Goal: Task Accomplishment & Management: Manage account settings

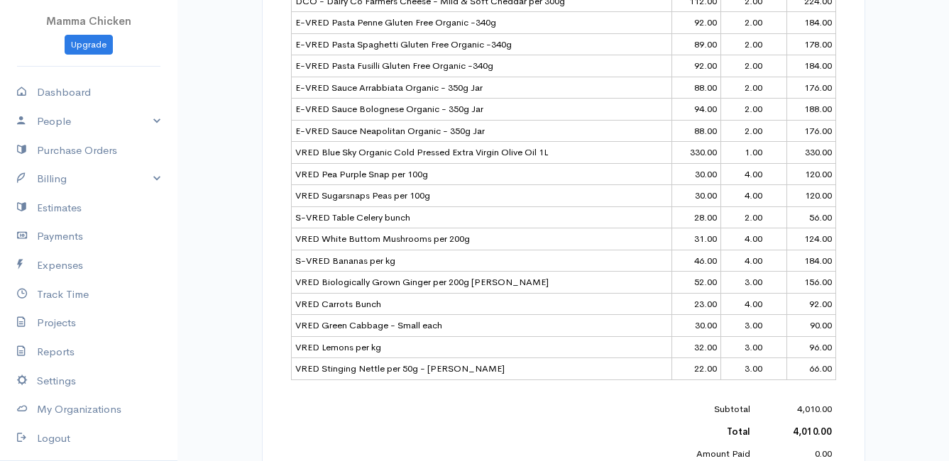
scroll to position [852, 0]
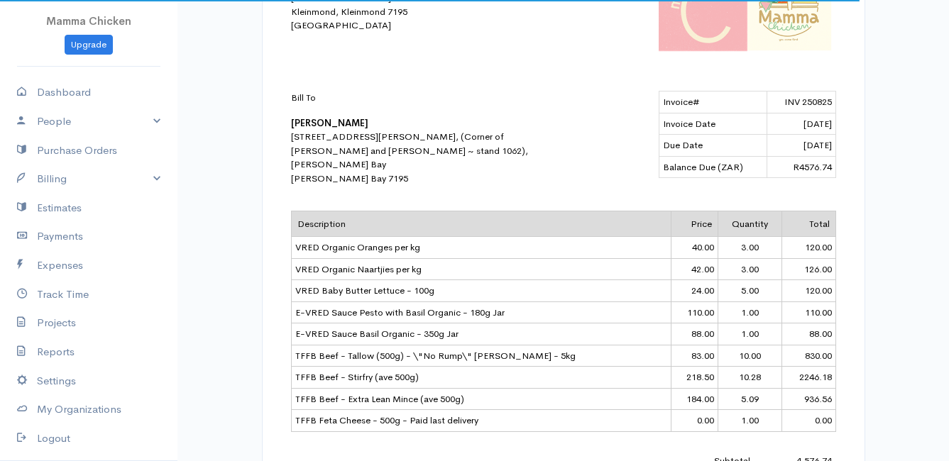
scroll to position [426, 0]
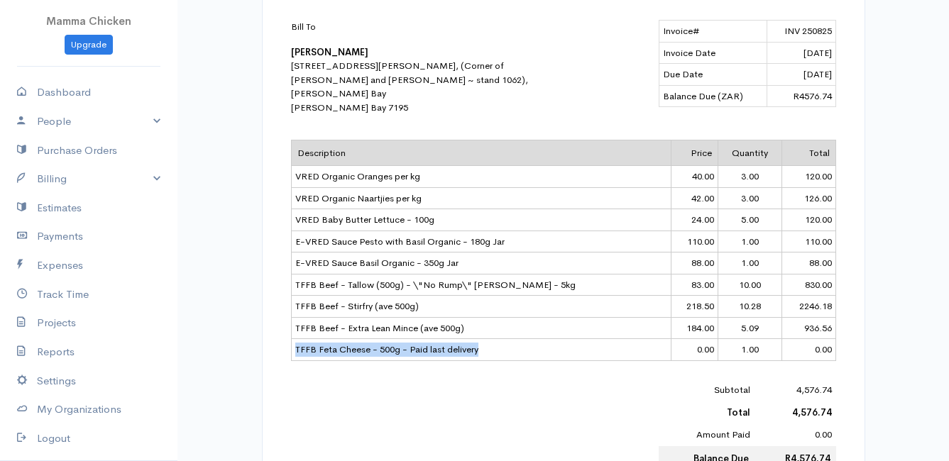
drag, startPoint x: 478, startPoint y: 345, endPoint x: 293, endPoint y: 352, distance: 184.6
click at [293, 352] on td "TFFB Feta Cheese - 500g - Paid last delivery" at bounding box center [481, 350] width 380 height 22
drag, startPoint x: 293, startPoint y: 352, endPoint x: 316, endPoint y: 347, distance: 23.9
copy td "TFFB Feta Cheese - 500g - Paid last delivery"
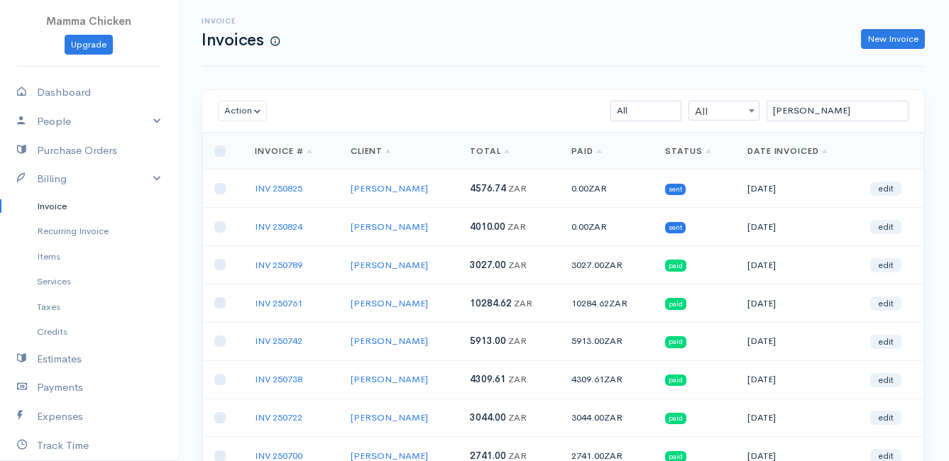
click at [51, 203] on link "Invoice" at bounding box center [88, 207] width 177 height 26
click at [60, 207] on link "Invoice" at bounding box center [88, 207] width 177 height 26
click at [812, 112] on input "[PERSON_NAME]" at bounding box center [837, 111] width 142 height 21
type input "l"
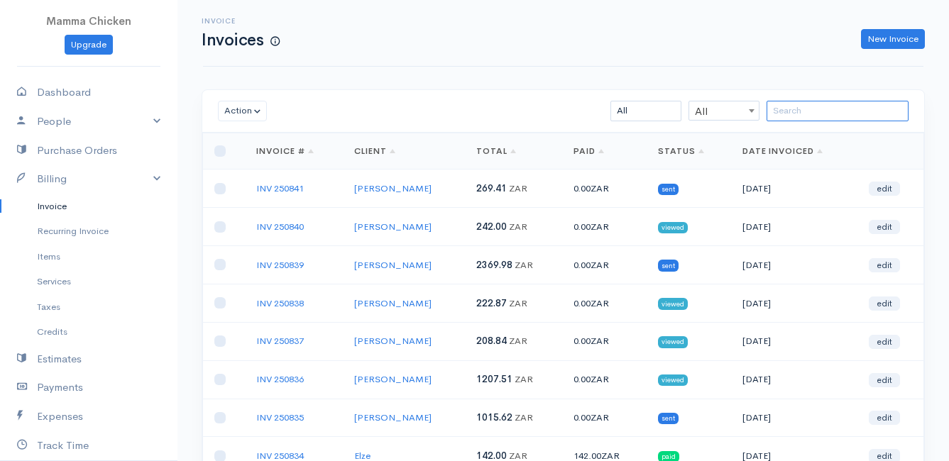
scroll to position [71, 0]
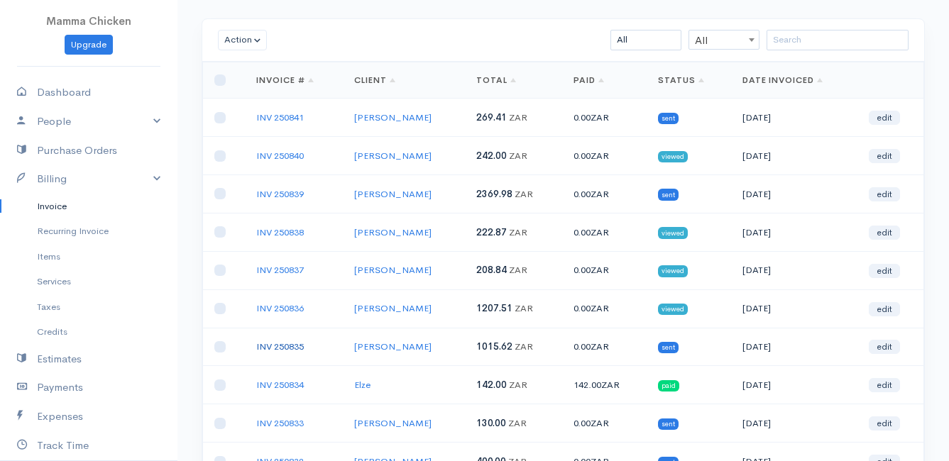
click at [285, 348] on link "INV 250835" at bounding box center [280, 347] width 48 height 12
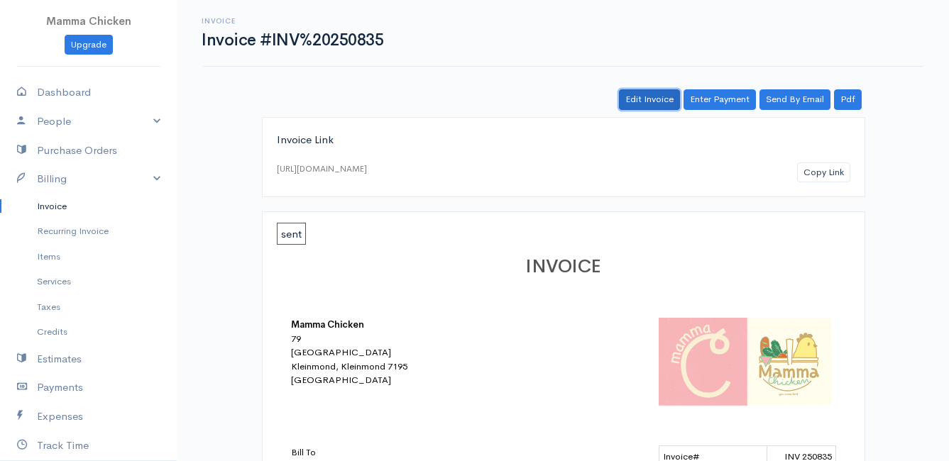
click at [651, 104] on link "Edit Invoice" at bounding box center [649, 99] width 61 height 21
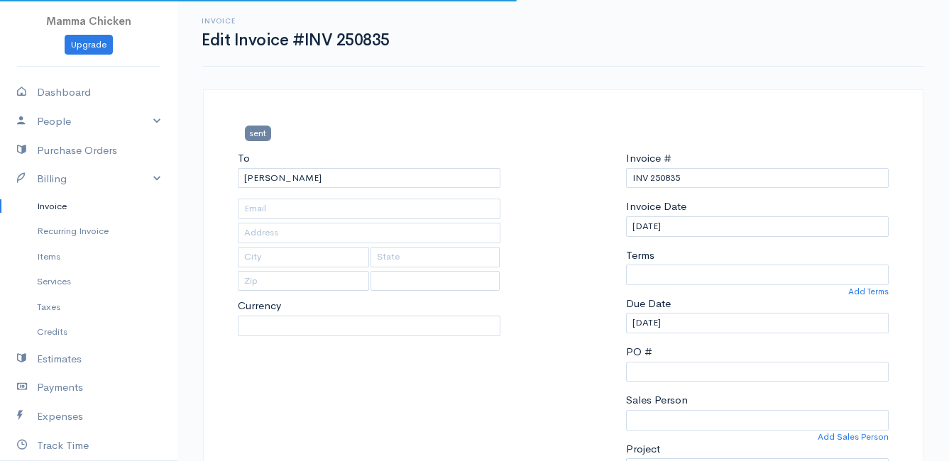
type input "287 High level road"
type input "Pringle Bay"
type input "7195"
select select
select select "0"
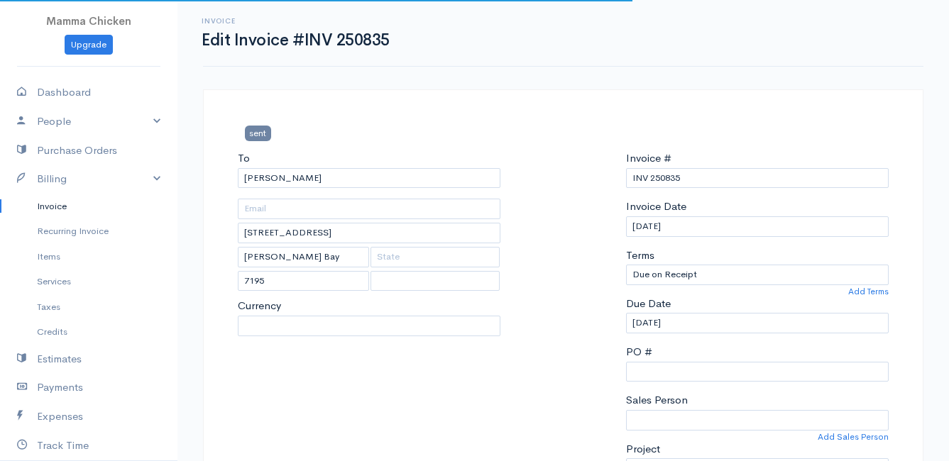
select select "[GEOGRAPHIC_DATA]"
select select "ZAR"
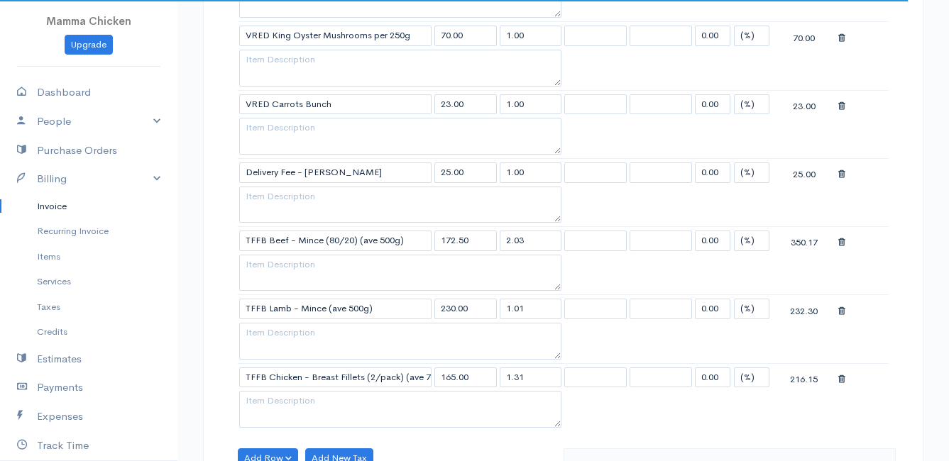
scroll to position [710, 0]
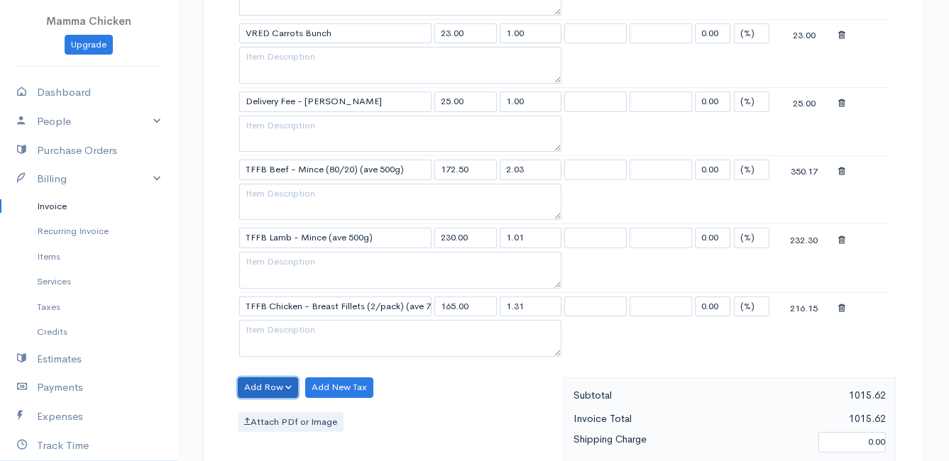
click at [269, 390] on button "Add Row" at bounding box center [268, 388] width 60 height 21
click at [265, 336] on link "Add Item Row" at bounding box center [294, 334] width 112 height 25
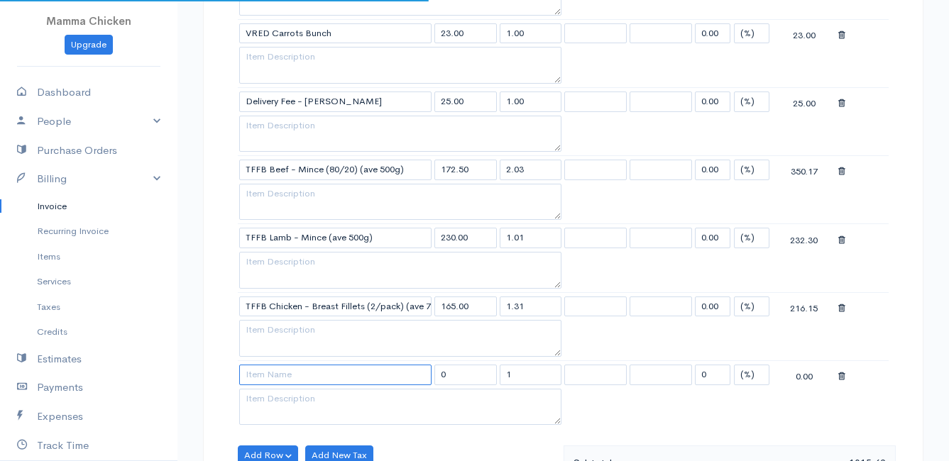
click at [277, 375] on input at bounding box center [335, 375] width 192 height 21
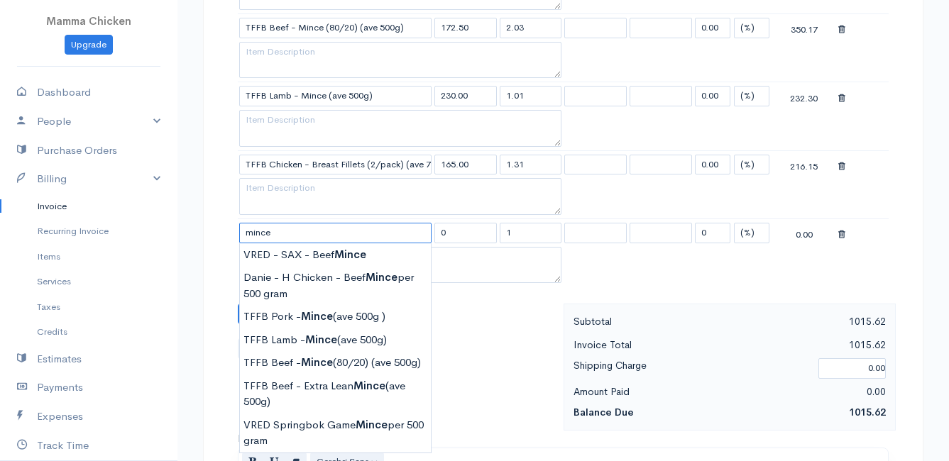
scroll to position [922, 0]
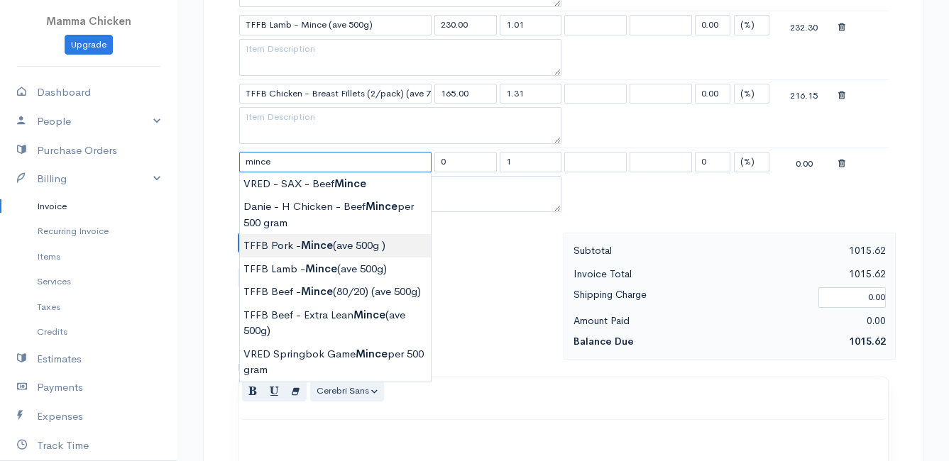
type input "TFFB Pork - Mince (ave 500g )"
type input "132.25"
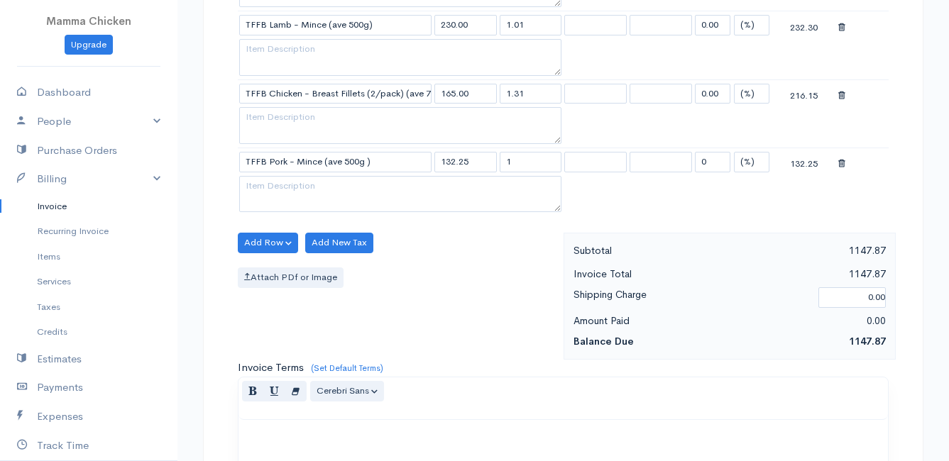
click at [527, 163] on input "1" at bounding box center [531, 162] width 62 height 21
type input "1.02"
click at [497, 282] on div "Attach PDf or Image" at bounding box center [397, 278] width 319 height 21
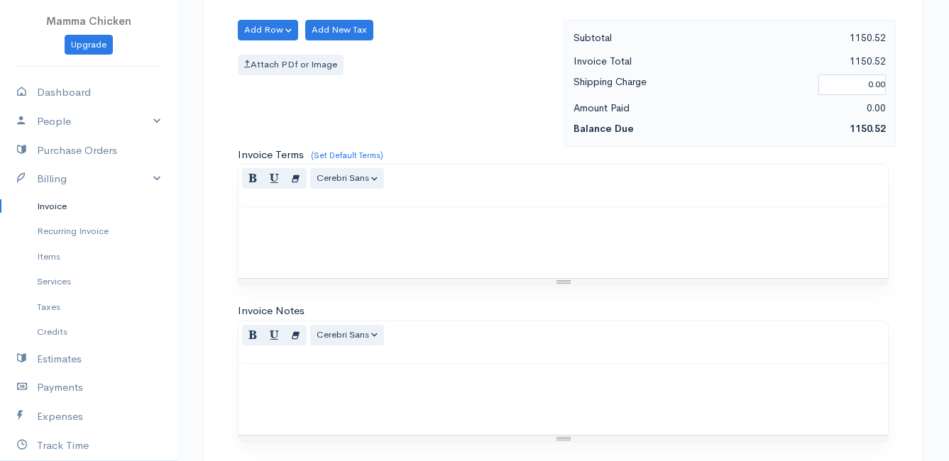
scroll to position [1312, 0]
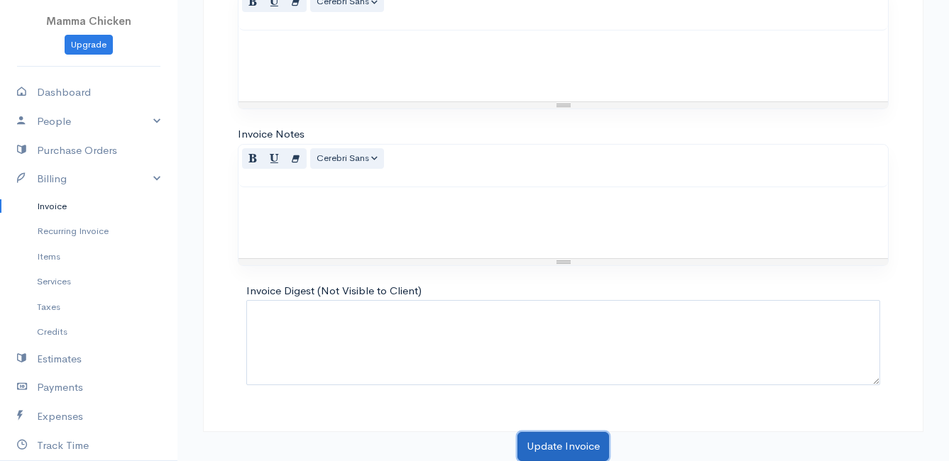
click at [548, 444] on button "Update Invoice" at bounding box center [563, 446] width 92 height 29
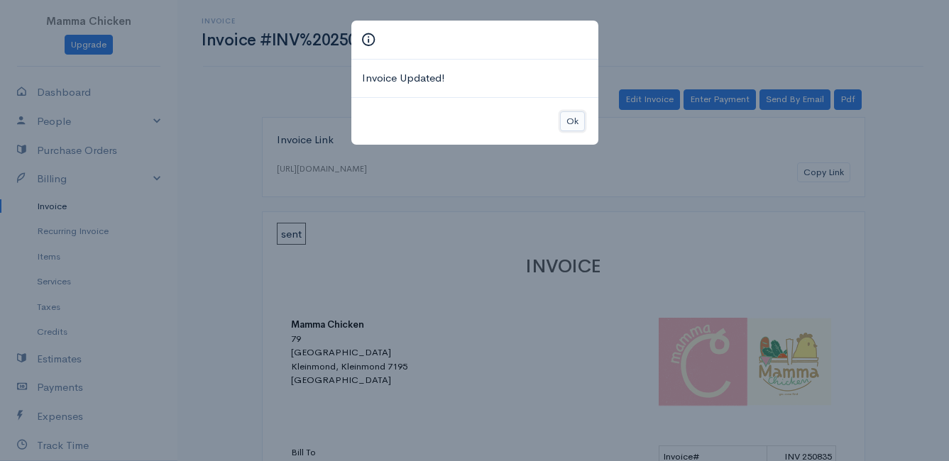
click at [565, 119] on button "Ok" at bounding box center [572, 121] width 25 height 21
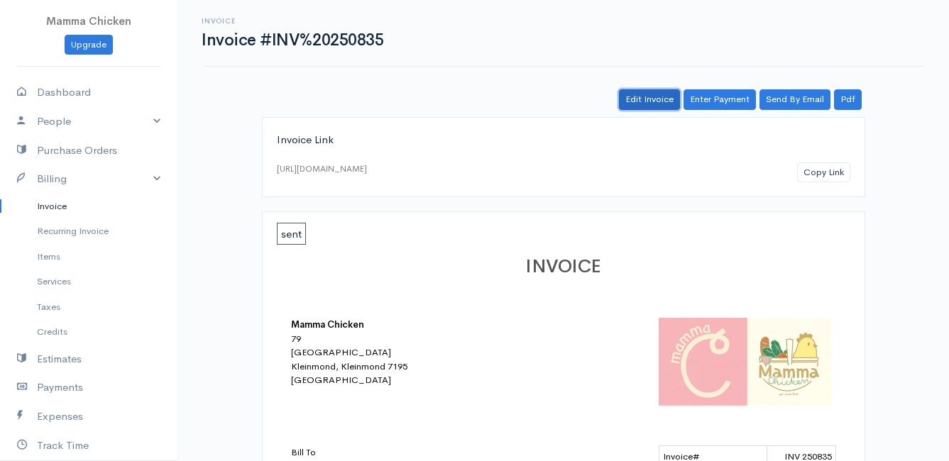
click at [664, 92] on link "Edit Invoice" at bounding box center [649, 99] width 61 height 21
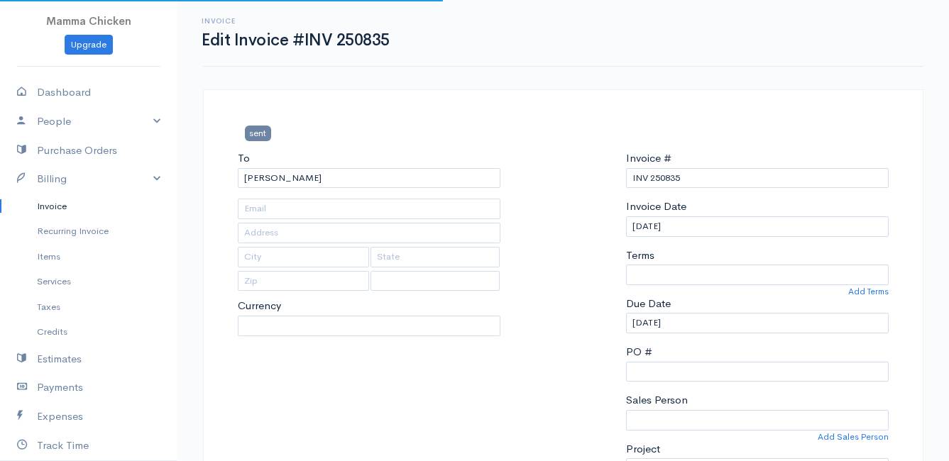
type input "287 High level road"
type input "Pringle Bay"
type input "7195"
select select
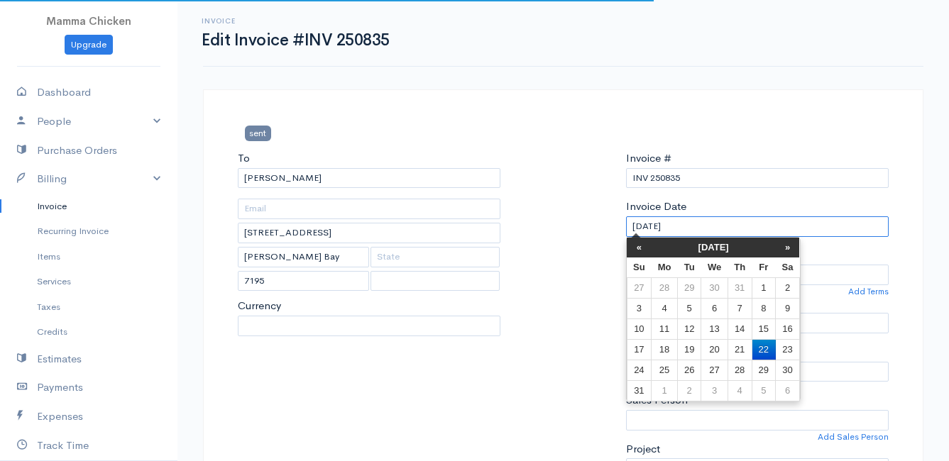
click at [691, 220] on input "[DATE]" at bounding box center [757, 226] width 263 height 21
select select "[GEOGRAPHIC_DATA]"
select select "ZAR"
select select "0"
click at [713, 346] on td "20" at bounding box center [714, 349] width 26 height 21
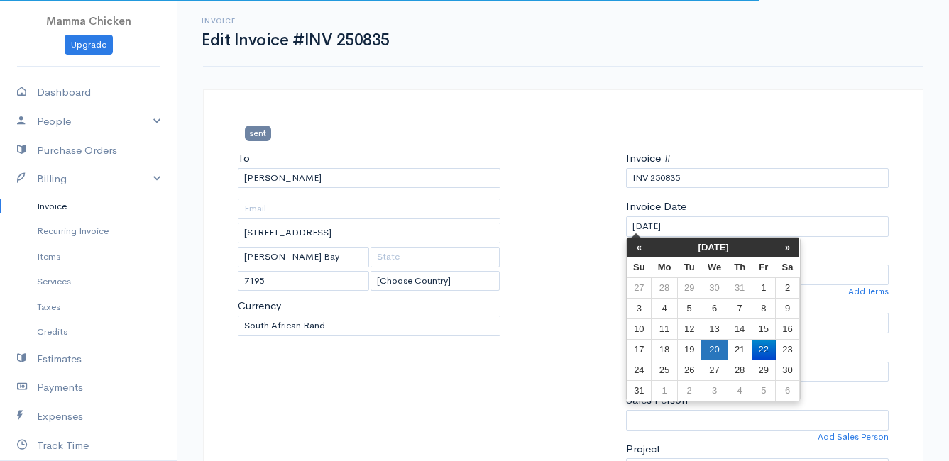
type input "20/08/2025"
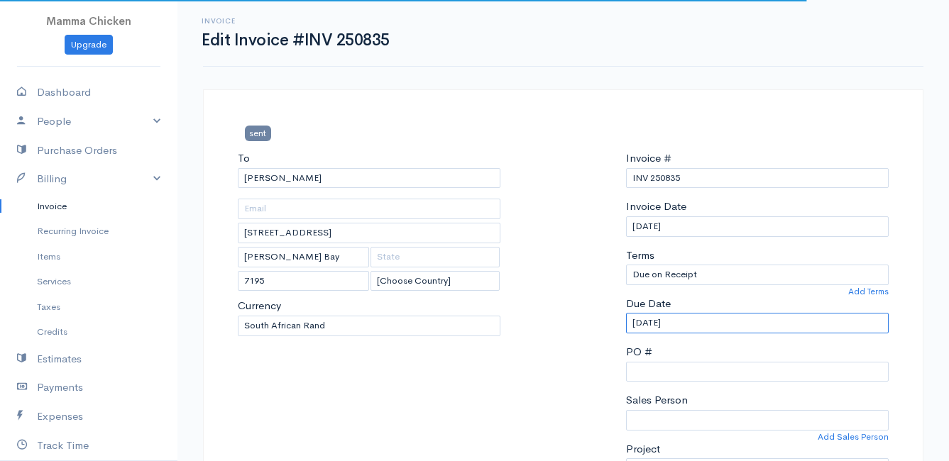
click at [714, 324] on input "20/08/2025" at bounding box center [757, 323] width 263 height 21
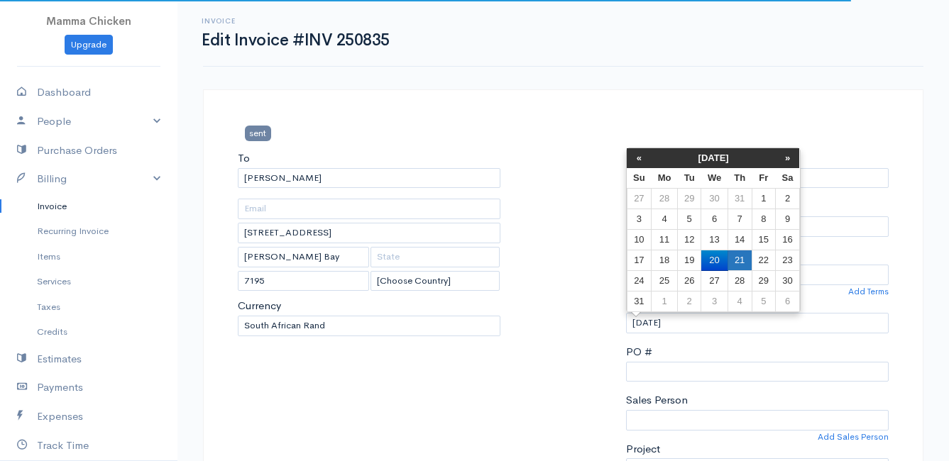
click at [741, 257] on td "21" at bounding box center [739, 260] width 24 height 21
type input "21/08/2025"
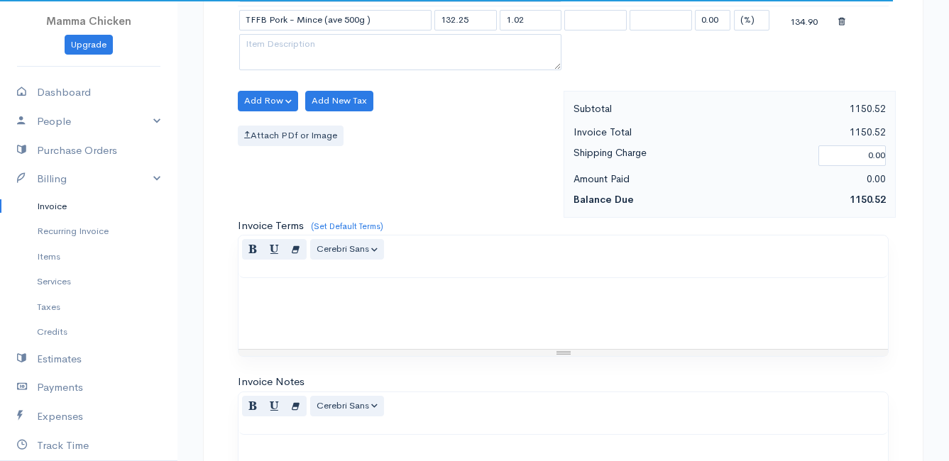
scroll to position [1312, 0]
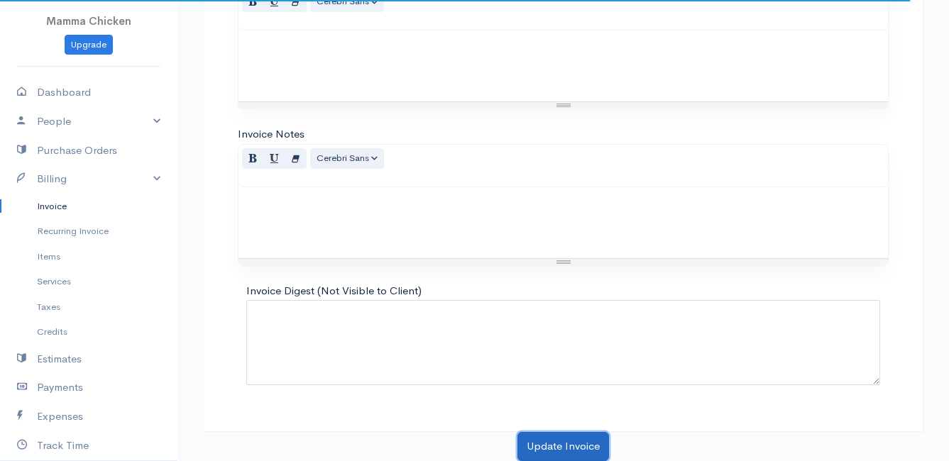
click at [564, 444] on button "Update Invoice" at bounding box center [563, 446] width 92 height 29
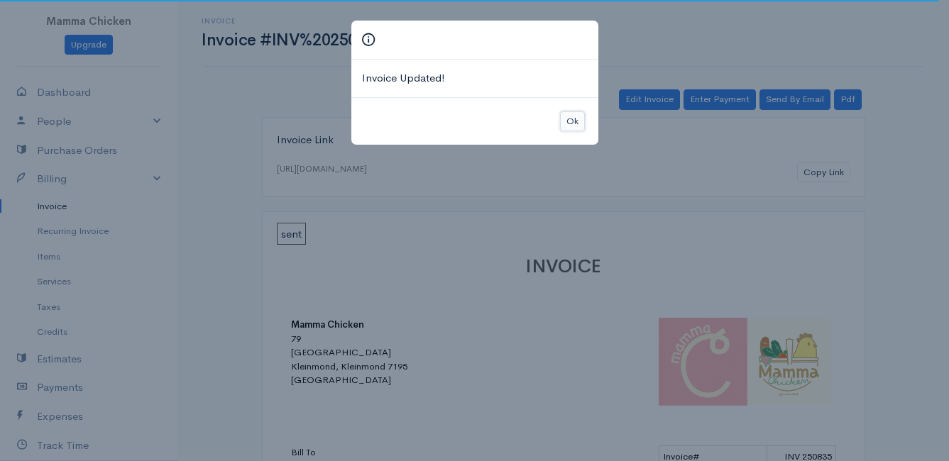
click at [575, 118] on button "Ok" at bounding box center [572, 121] width 25 height 21
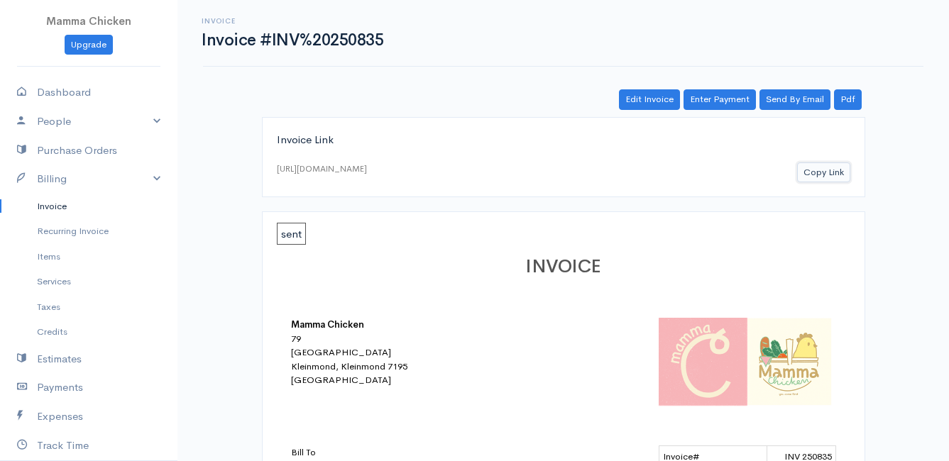
click at [830, 173] on button "Copy Link" at bounding box center [823, 173] width 53 height 21
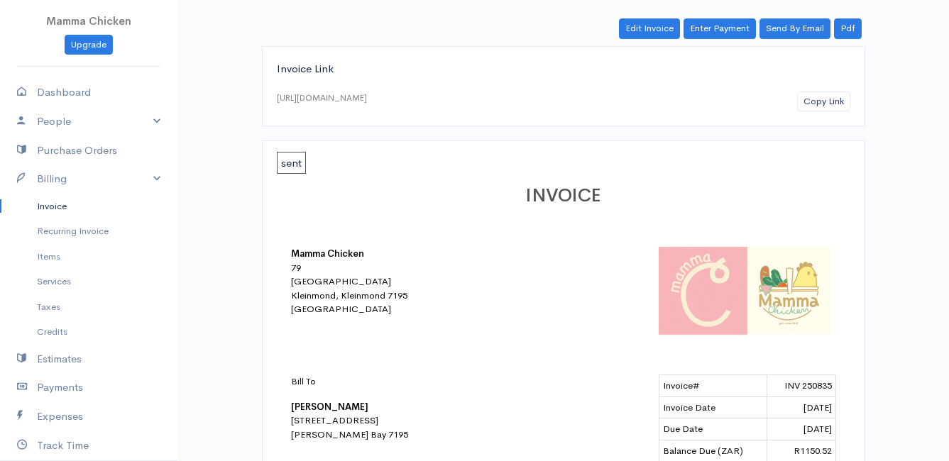
scroll to position [142, 0]
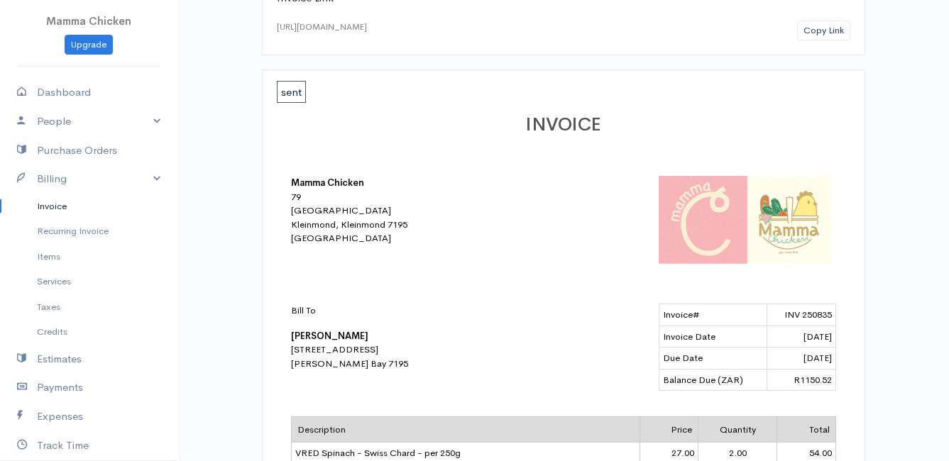
click at [38, 209] on link "Invoice" at bounding box center [88, 207] width 177 height 26
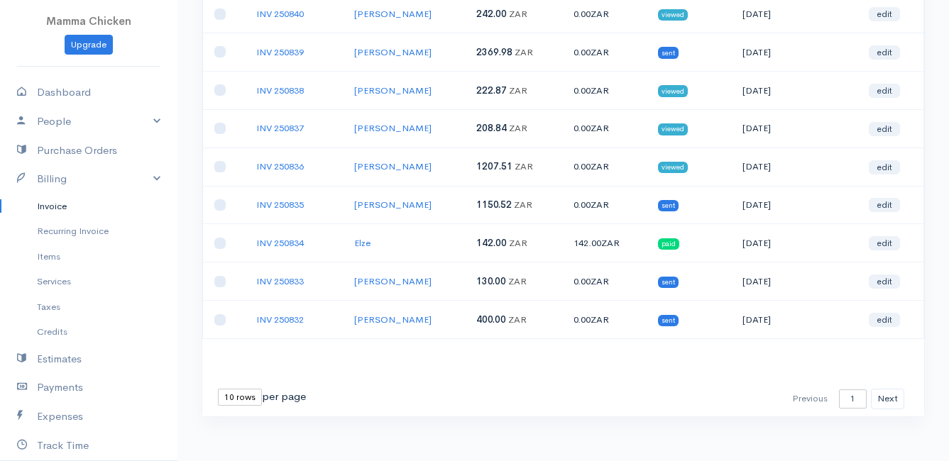
scroll to position [221, 0]
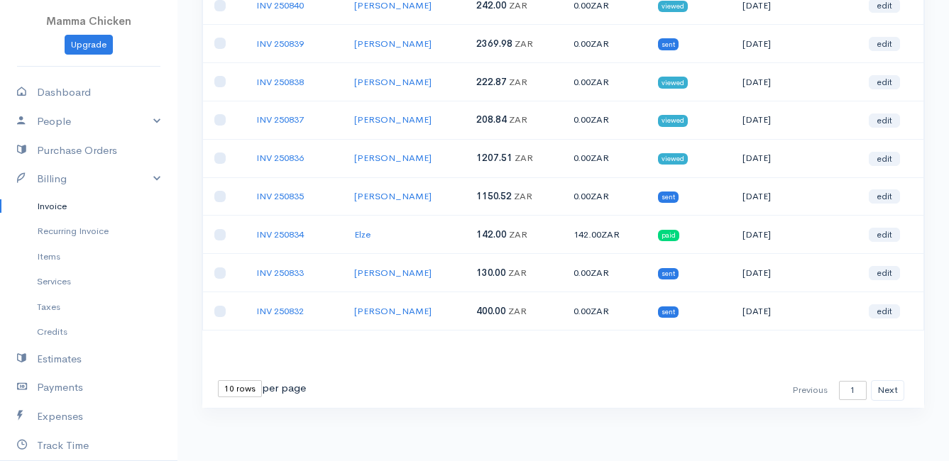
click at [240, 385] on select "10 rows 25 rows 50 rows" at bounding box center [240, 388] width 44 height 17
select select "50"
click at [218, 380] on select "10 rows 25 rows 50 rows" at bounding box center [240, 388] width 44 height 17
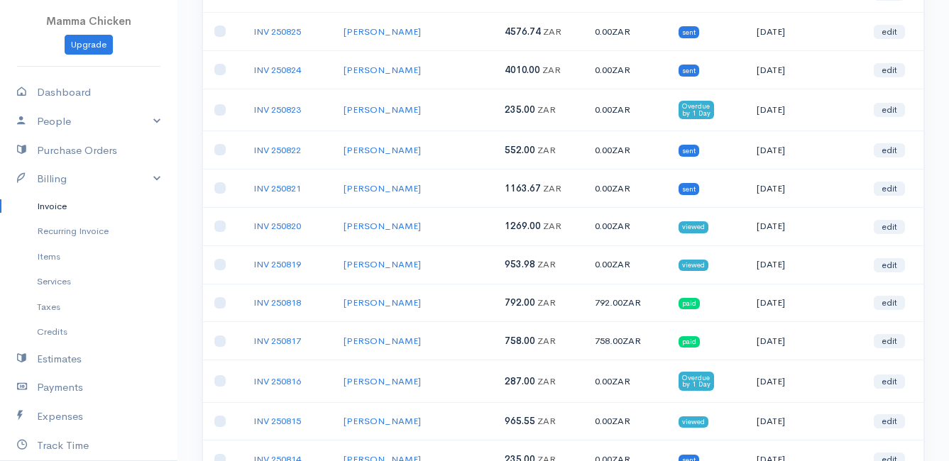
scroll to position [705, 0]
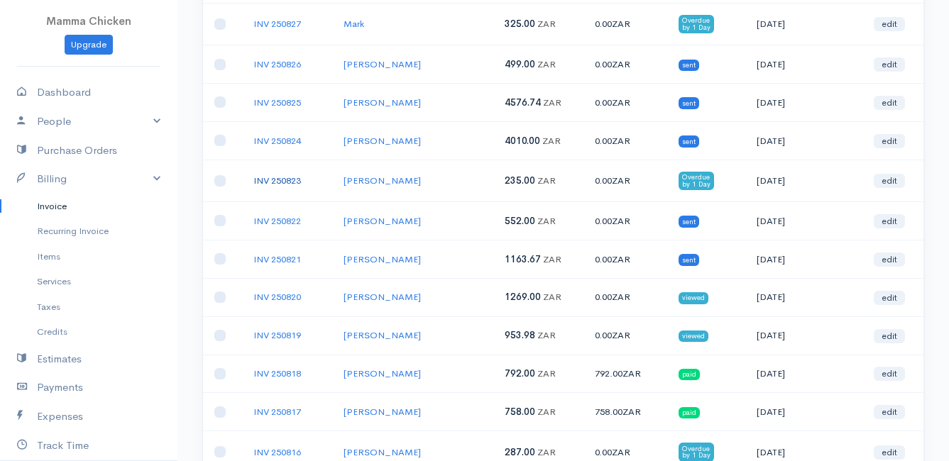
click at [278, 180] on link "INV 250823" at bounding box center [277, 181] width 48 height 12
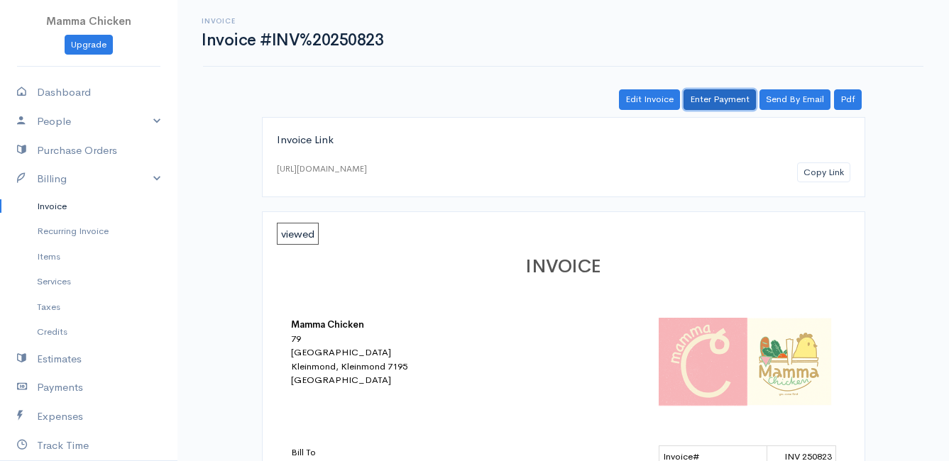
click at [713, 99] on link "Enter Payment" at bounding box center [719, 99] width 72 height 21
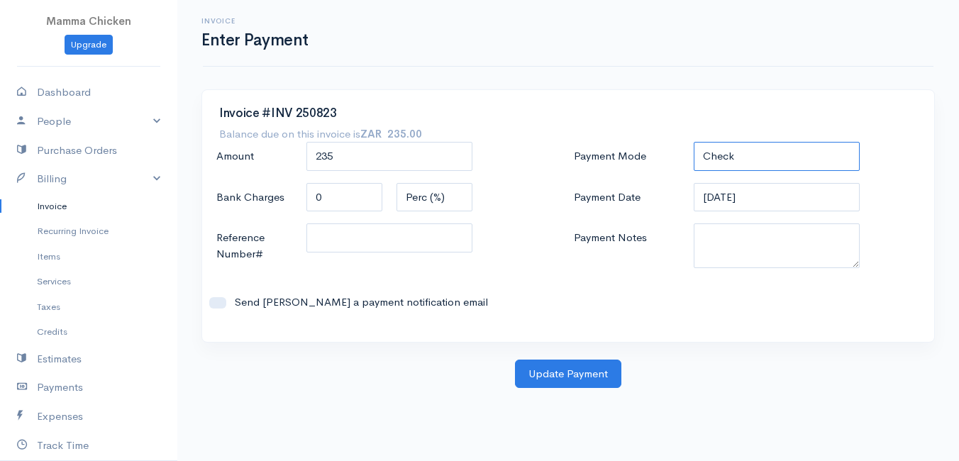
click at [773, 159] on select "Check Bank Transfer Credit Cash Debit ACH VISA MASTERCARD AMEX DISCOVER DINERS …" at bounding box center [777, 156] width 166 height 29
select select "Bank Transfer"
click at [694, 142] on select "Check Bank Transfer Credit Cash Debit ACH VISA MASTERCARD AMEX DISCOVER DINERS …" at bounding box center [777, 156] width 166 height 29
click at [573, 375] on button "Update Payment" at bounding box center [568, 374] width 106 height 29
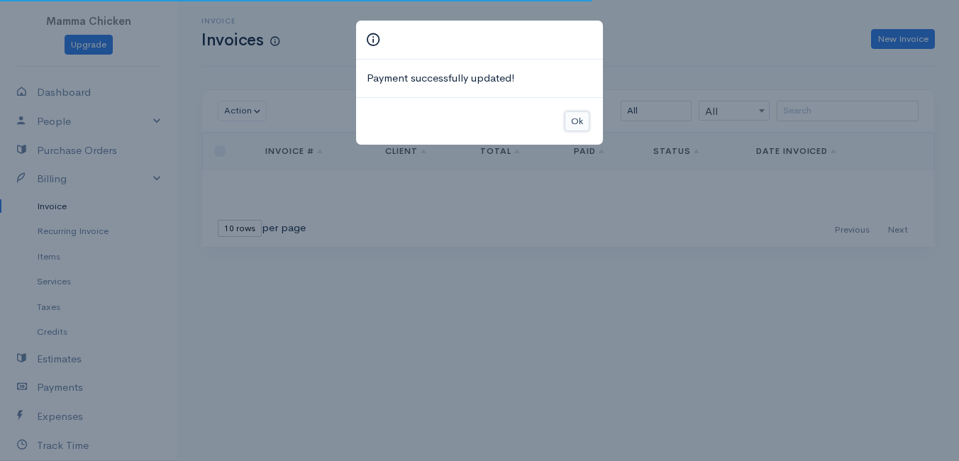
click at [573, 124] on button "Ok" at bounding box center [577, 121] width 25 height 21
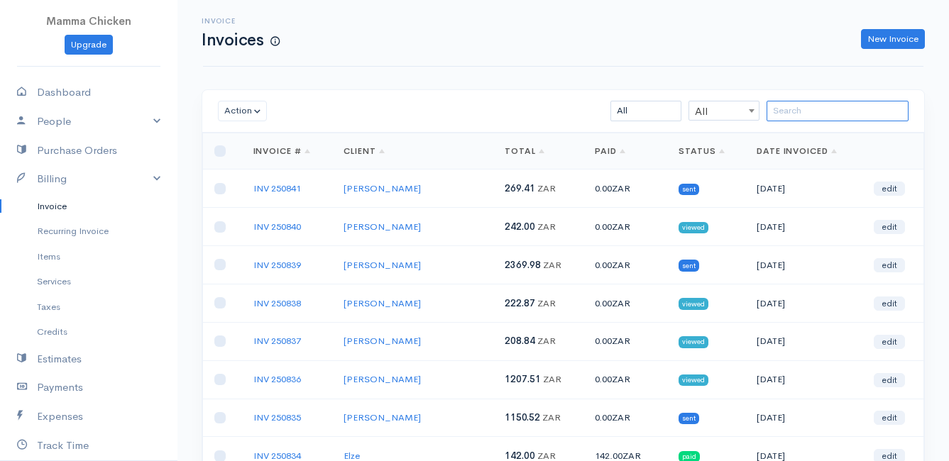
click at [799, 115] on input "search" at bounding box center [837, 111] width 142 height 21
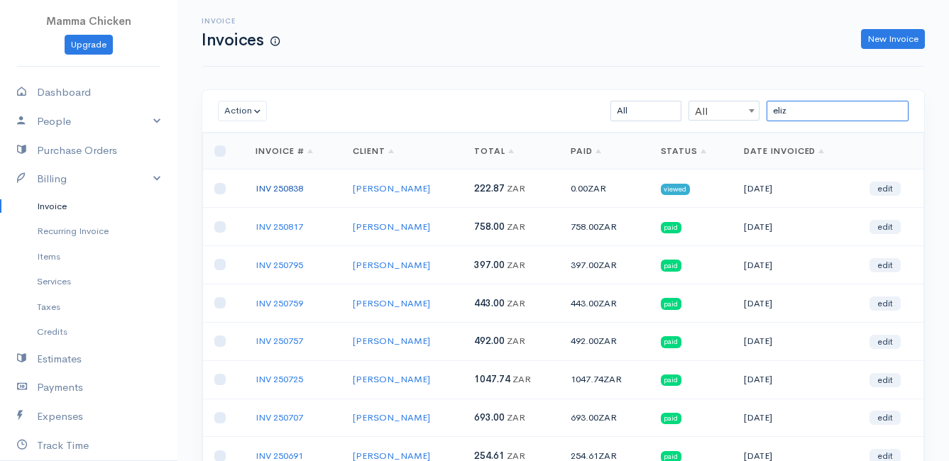
type input "eliz"
click at [283, 190] on link "INV 250838" at bounding box center [279, 188] width 48 height 12
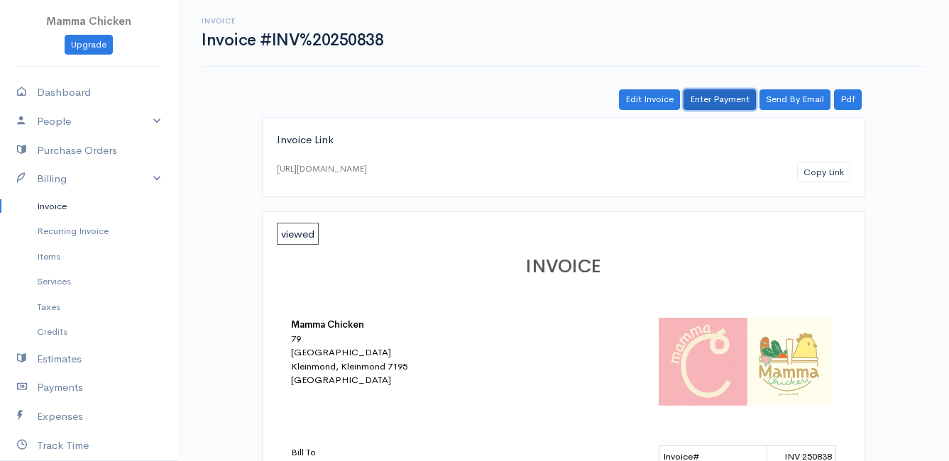
click at [723, 101] on link "Enter Payment" at bounding box center [719, 99] width 72 height 21
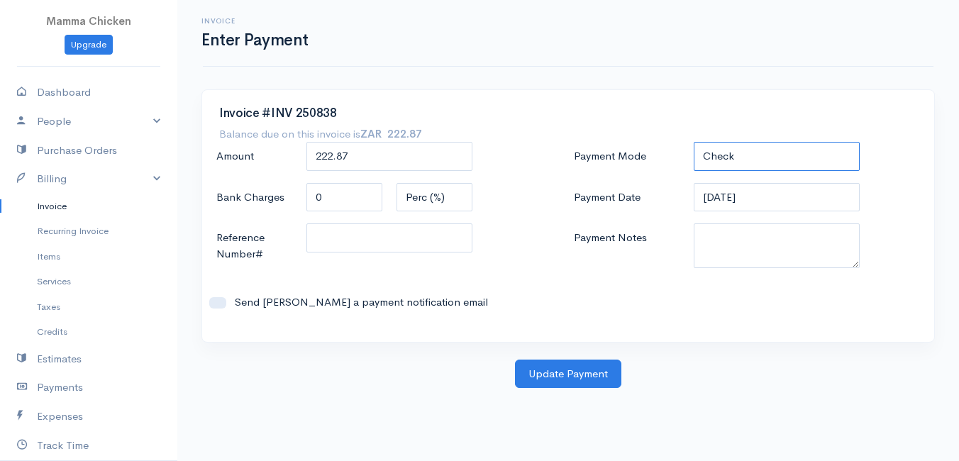
click at [744, 160] on select "Check Bank Transfer Credit Cash Debit ACH VISA MASTERCARD AMEX DISCOVER DINERS …" at bounding box center [777, 156] width 166 height 29
select select "Bank Transfer"
click at [694, 142] on select "Check Bank Transfer Credit Cash Debit ACH VISA MASTERCARD AMEX DISCOVER DINERS …" at bounding box center [777, 156] width 166 height 29
click at [590, 368] on button "Update Payment" at bounding box center [568, 374] width 106 height 29
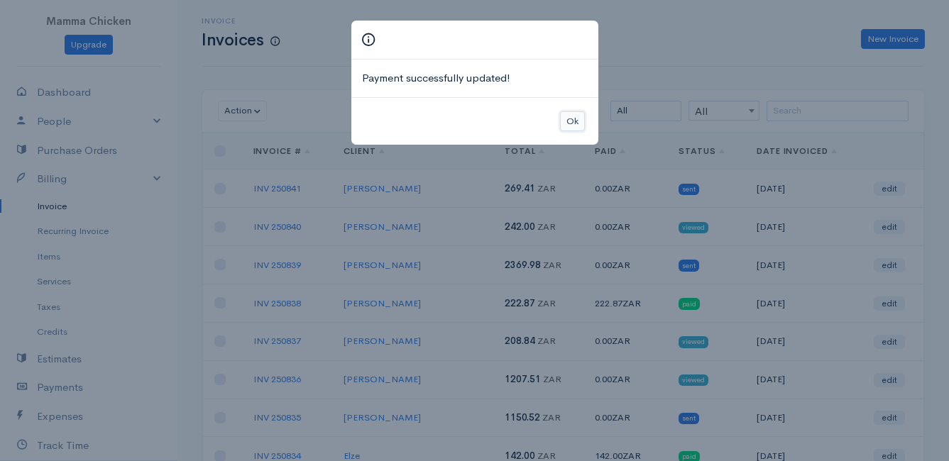
click at [575, 122] on button "Ok" at bounding box center [572, 121] width 25 height 21
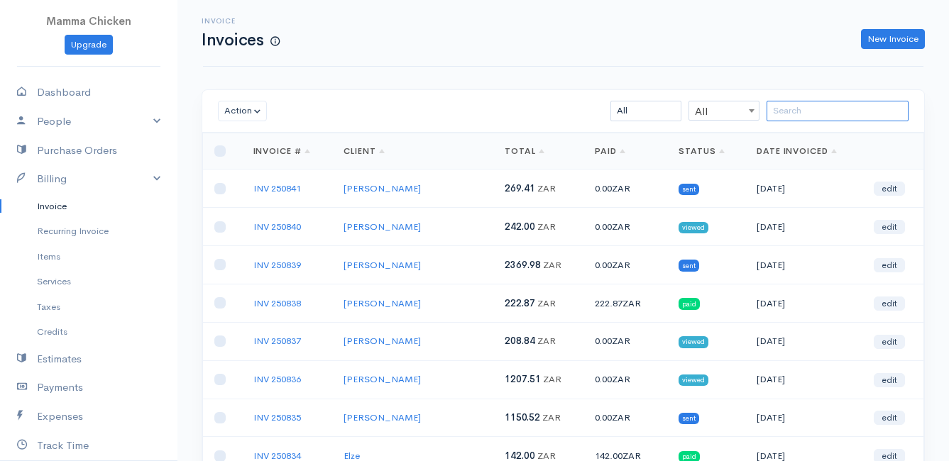
click at [836, 119] on input "search" at bounding box center [837, 111] width 142 height 21
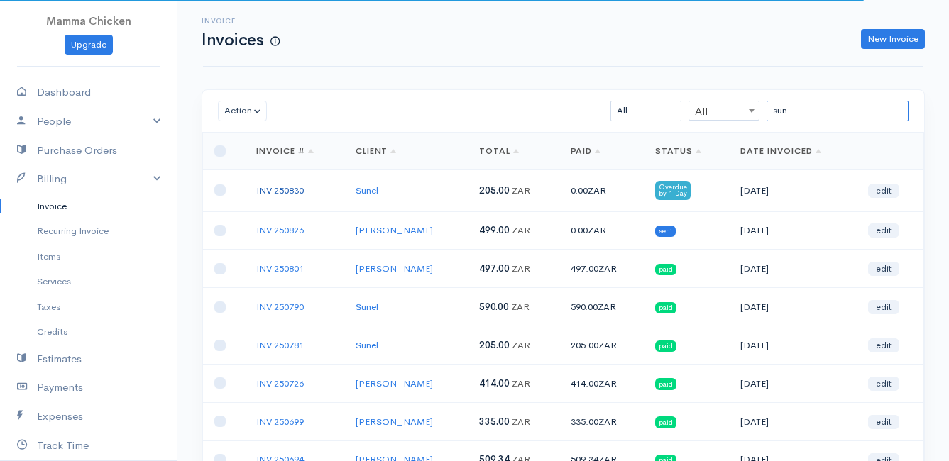
type input "sun"
click at [283, 189] on link "INV 250830" at bounding box center [280, 190] width 48 height 12
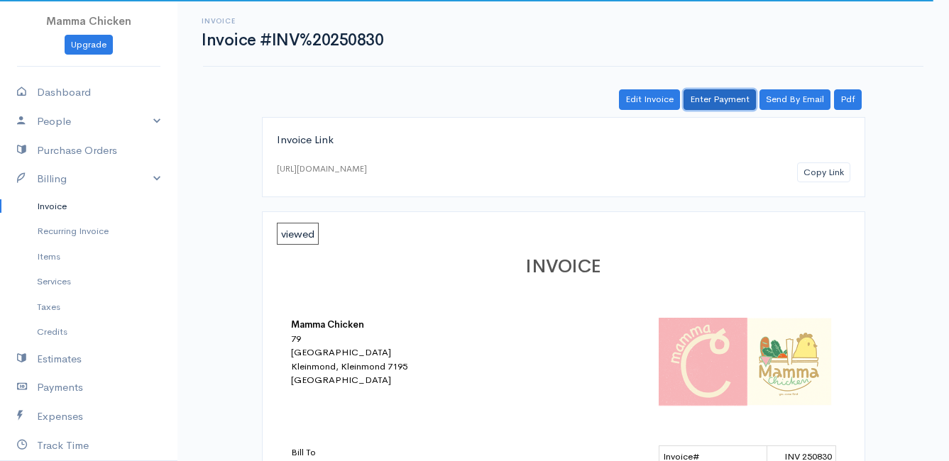
click at [709, 97] on link "Enter Payment" at bounding box center [719, 99] width 72 height 21
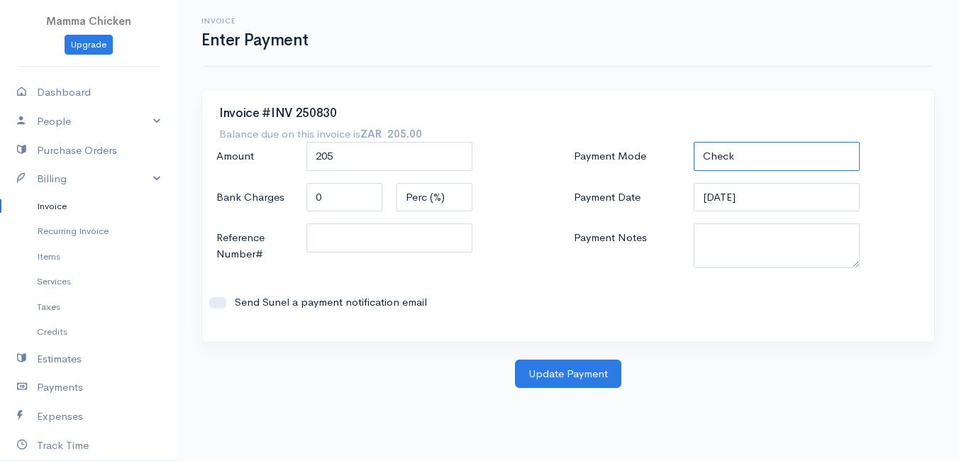
click at [738, 153] on select "Check Bank Transfer Credit Cash Debit ACH VISA MASTERCARD AMEX DISCOVER DINERS …" at bounding box center [777, 156] width 166 height 29
select select "Bank Transfer"
click at [694, 142] on select "Check Bank Transfer Credit Cash Debit ACH VISA MASTERCARD AMEX DISCOVER DINERS …" at bounding box center [777, 156] width 166 height 29
click at [556, 378] on button "Update Payment" at bounding box center [568, 374] width 106 height 29
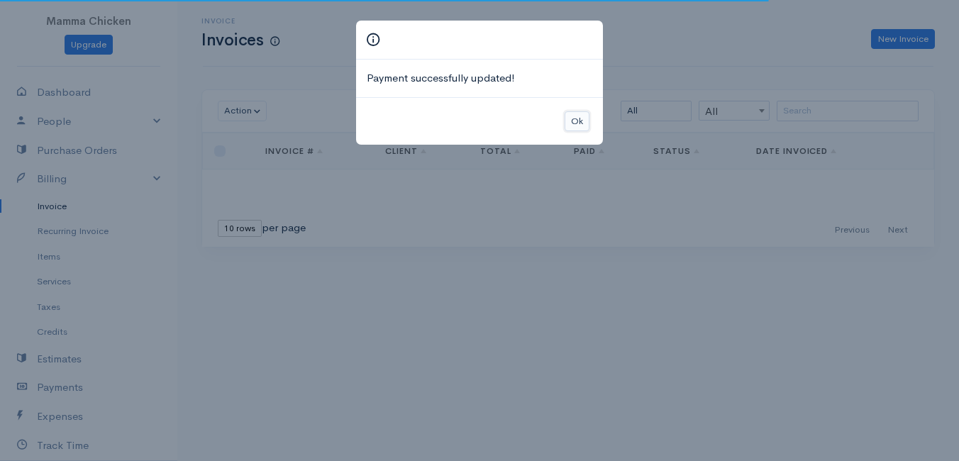
click at [578, 121] on button "Ok" at bounding box center [577, 121] width 25 height 21
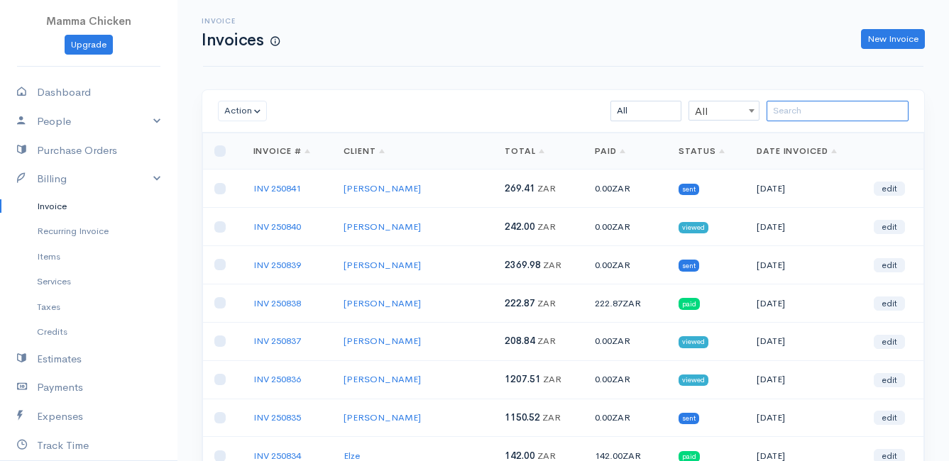
click at [817, 113] on input "search" at bounding box center [837, 111] width 142 height 21
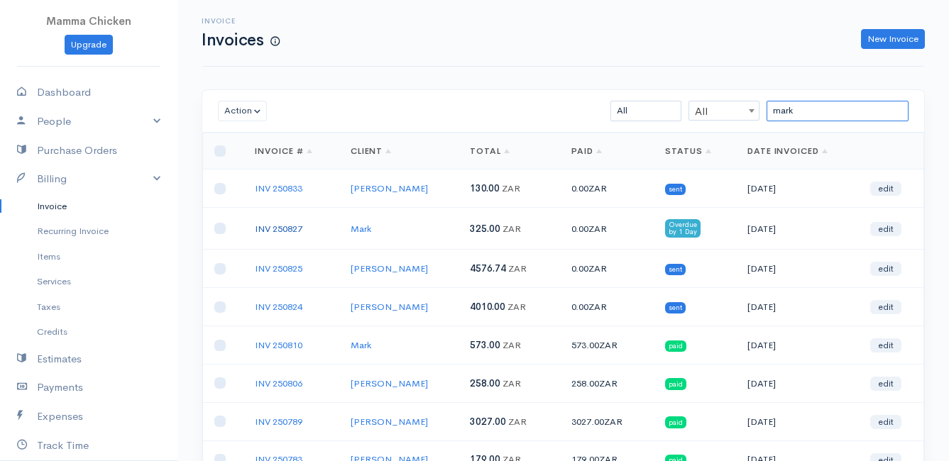
type input "mark"
click at [272, 226] on link "INV 250827" at bounding box center [279, 229] width 48 height 12
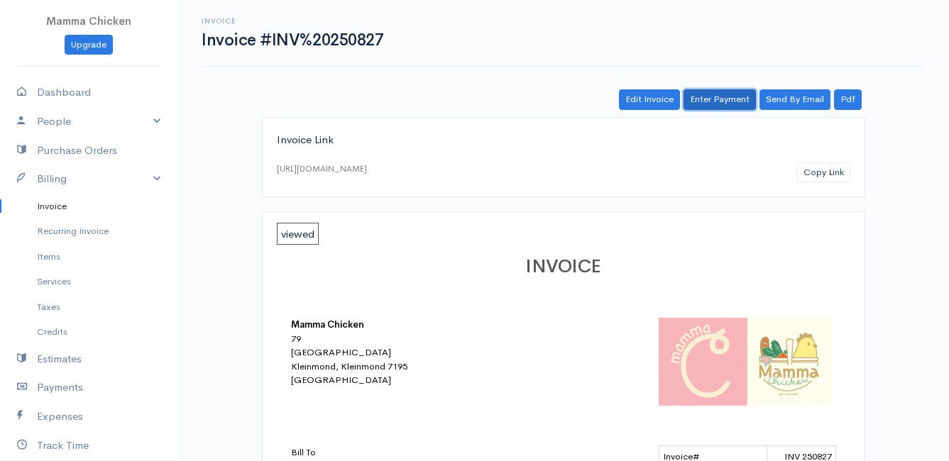
click at [725, 99] on link "Enter Payment" at bounding box center [719, 99] width 72 height 21
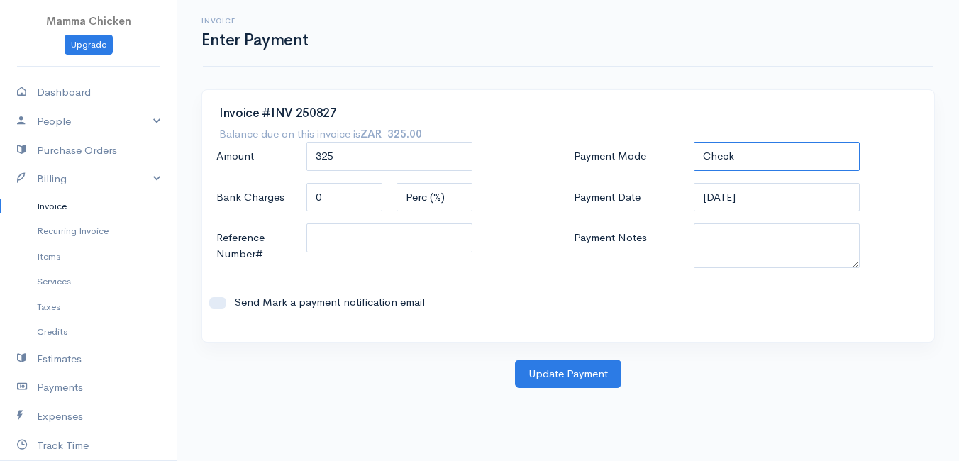
click at [747, 162] on select "Check Bank Transfer Credit Cash Debit ACH VISA MASTERCARD AMEX DISCOVER DINERS …" at bounding box center [777, 156] width 166 height 29
select select "Bank Transfer"
click at [694, 142] on select "Check Bank Transfer Credit Cash Debit ACH VISA MASTERCARD AMEX DISCOVER DINERS …" at bounding box center [777, 156] width 166 height 29
click at [543, 370] on button "Update Payment" at bounding box center [568, 374] width 106 height 29
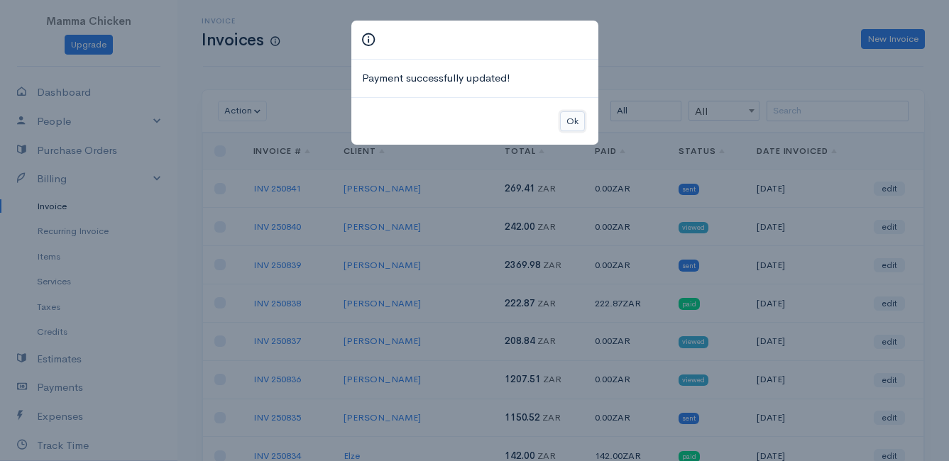
click at [571, 118] on button "Ok" at bounding box center [572, 121] width 25 height 21
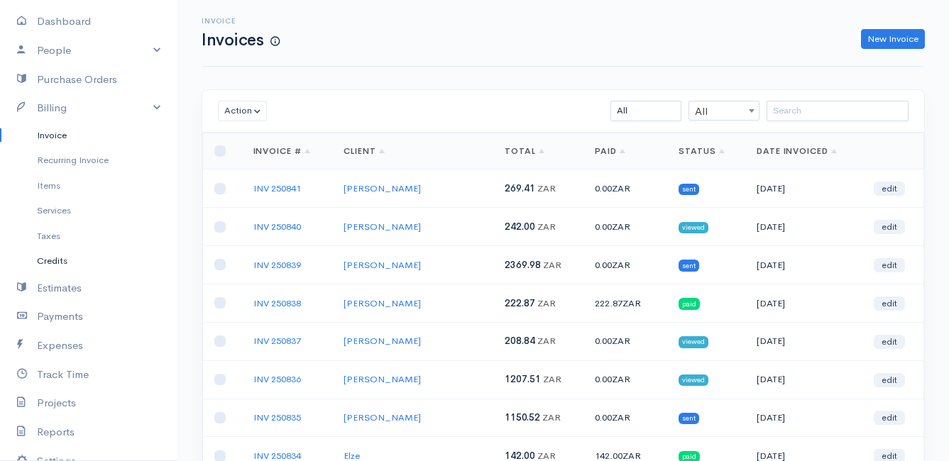
scroll to position [142, 0]
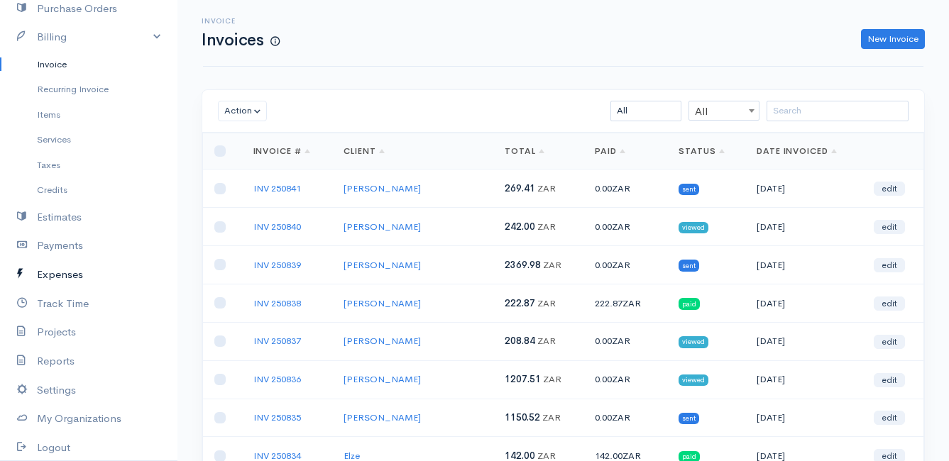
click at [58, 272] on link "Expenses" at bounding box center [88, 274] width 177 height 29
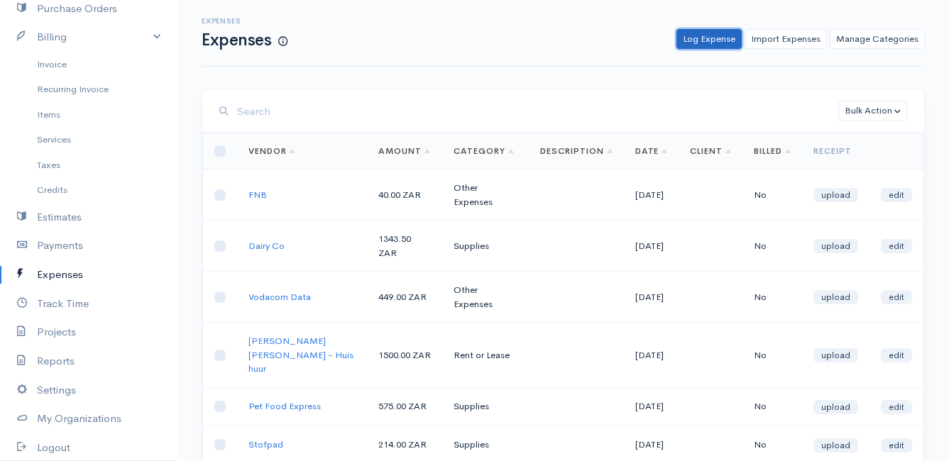
click at [712, 35] on link "Log Expense" at bounding box center [708, 39] width 65 height 21
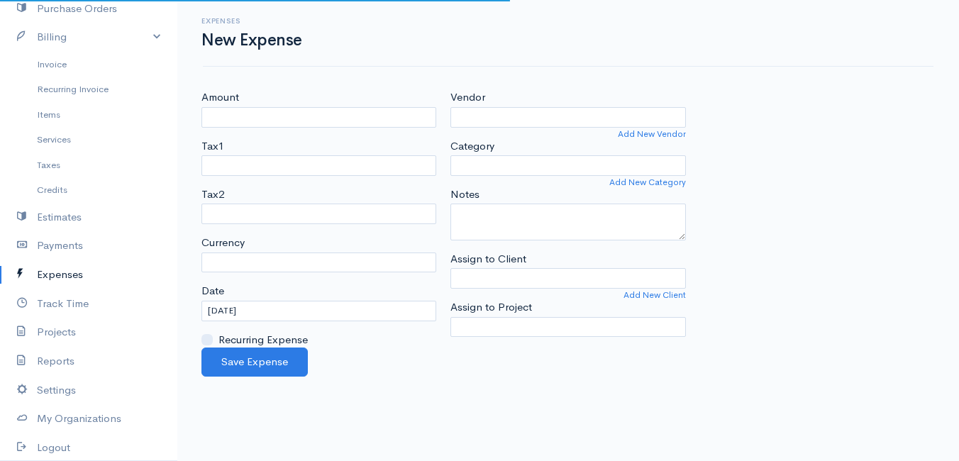
select select "ZAR"
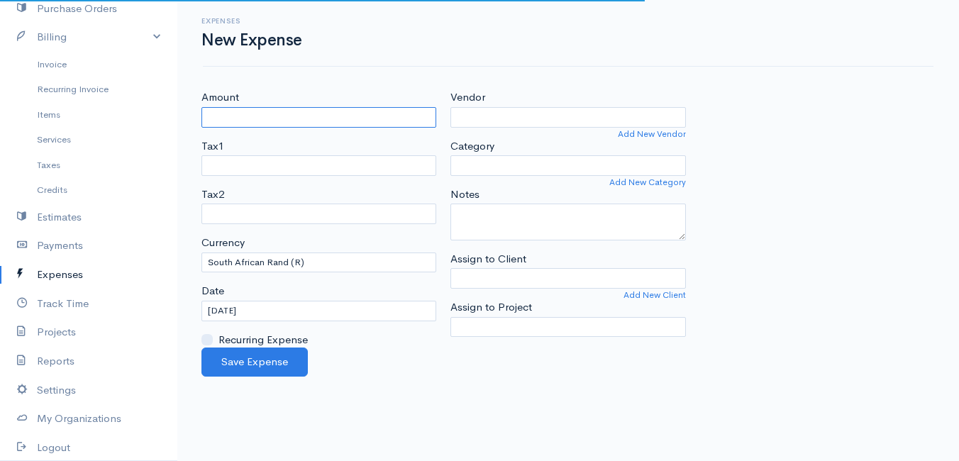
click at [265, 113] on input "Amount" at bounding box center [319, 117] width 235 height 21
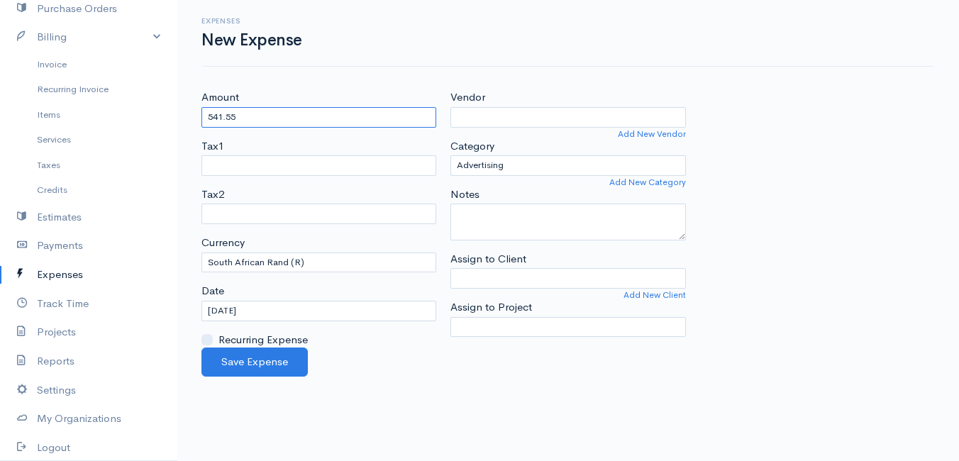
type input "541.55"
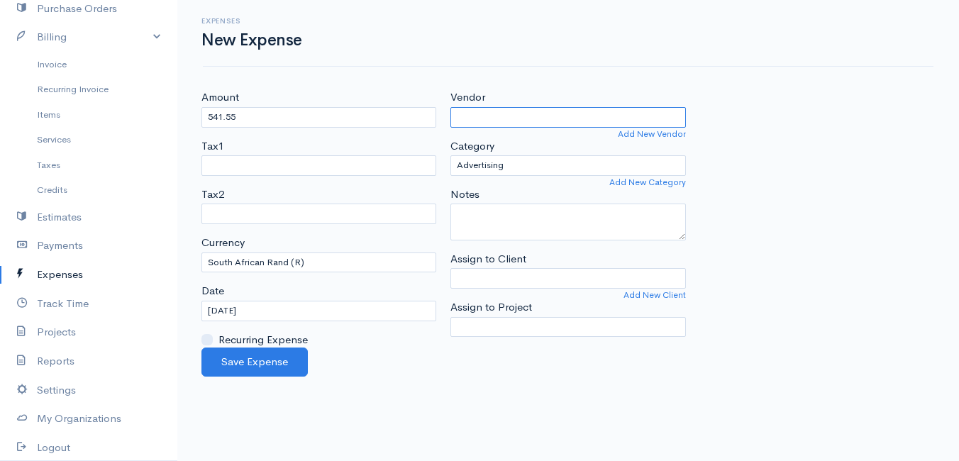
click at [497, 120] on input "Vendor" at bounding box center [568, 117] width 235 height 21
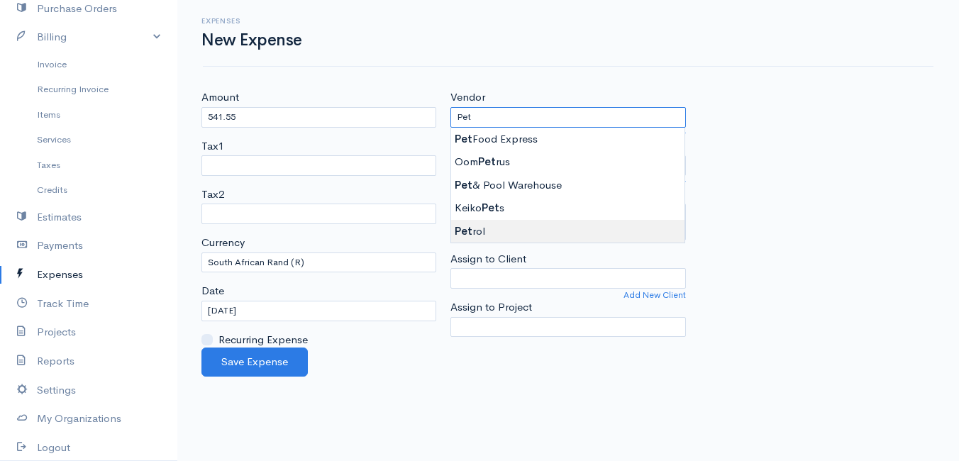
type input "Petrol"
click at [523, 231] on body "Mamma Chicken Upgrade Dashboard People Clients Vendors Staff Users Purchase Ord…" at bounding box center [479, 230] width 959 height 461
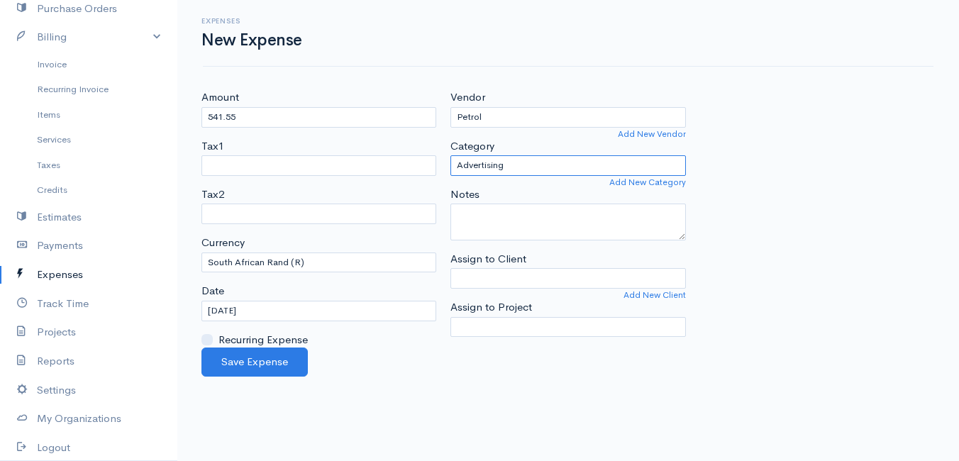
click at [513, 163] on select "Advertising Car & Truck Expenses Contractors Education Education and Training E…" at bounding box center [568, 165] width 235 height 21
select select "Travel"
click at [451, 155] on select "Advertising Car & Truck Expenses Contractors Education Education and Training E…" at bounding box center [568, 165] width 235 height 21
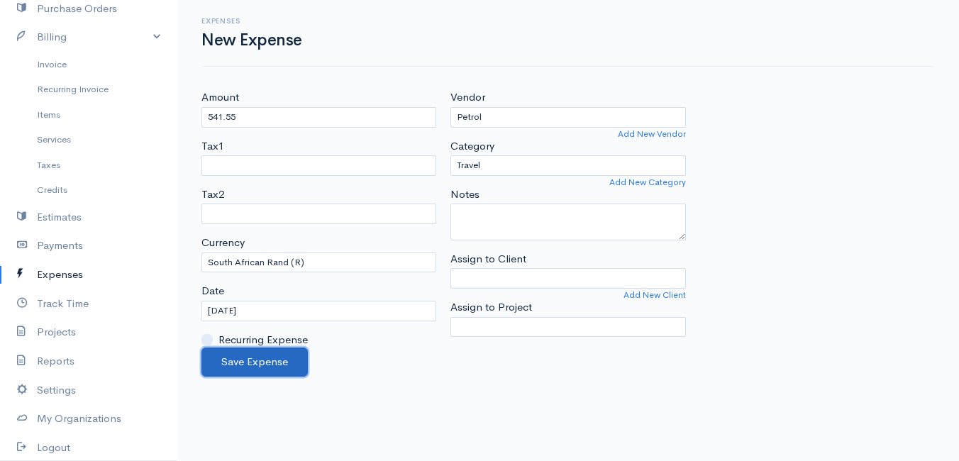
click at [241, 356] on button "Save Expense" at bounding box center [255, 362] width 106 height 29
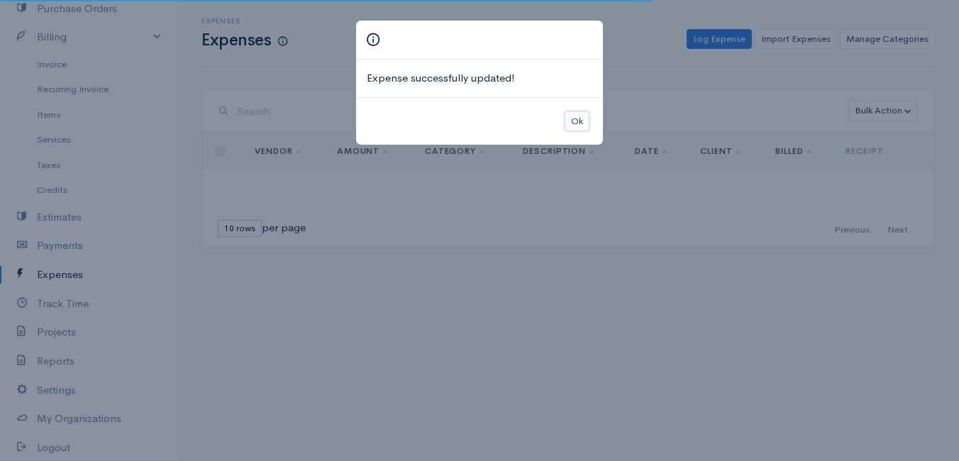
click at [578, 122] on button "Ok" at bounding box center [577, 121] width 25 height 21
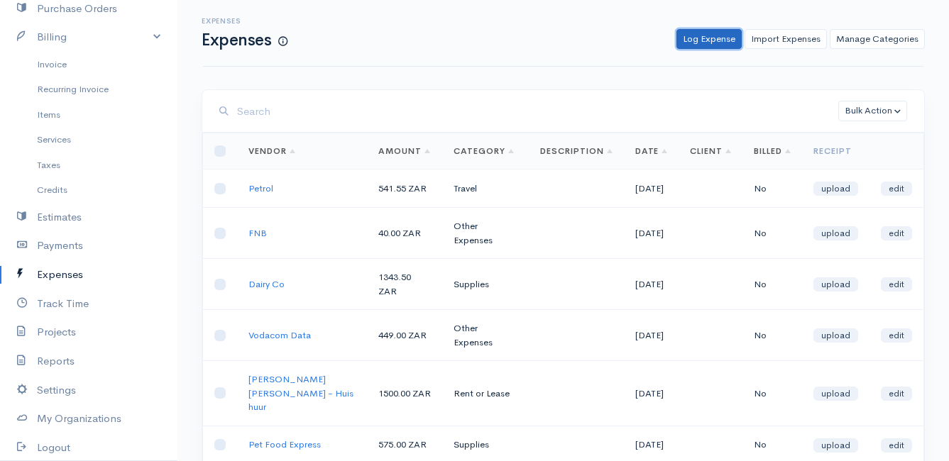
click at [710, 33] on link "Log Expense" at bounding box center [708, 39] width 65 height 21
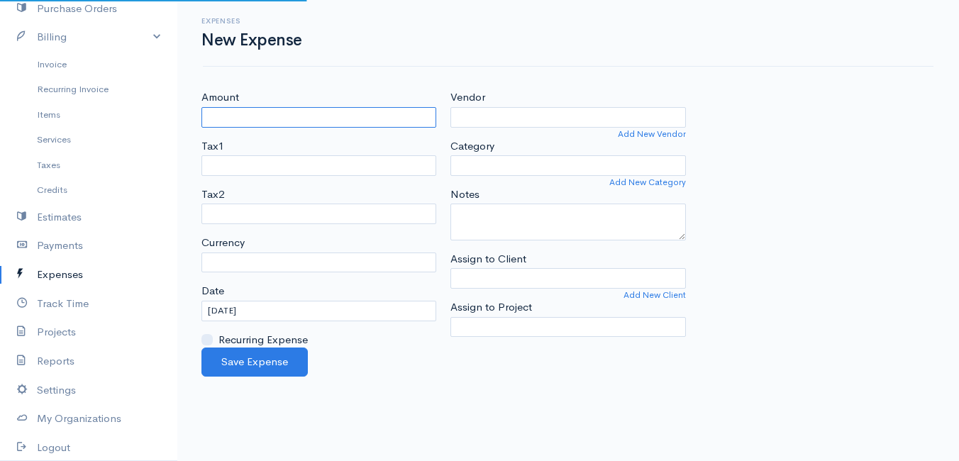
click at [299, 121] on input "Amount" at bounding box center [319, 117] width 235 height 21
select select "ZAR"
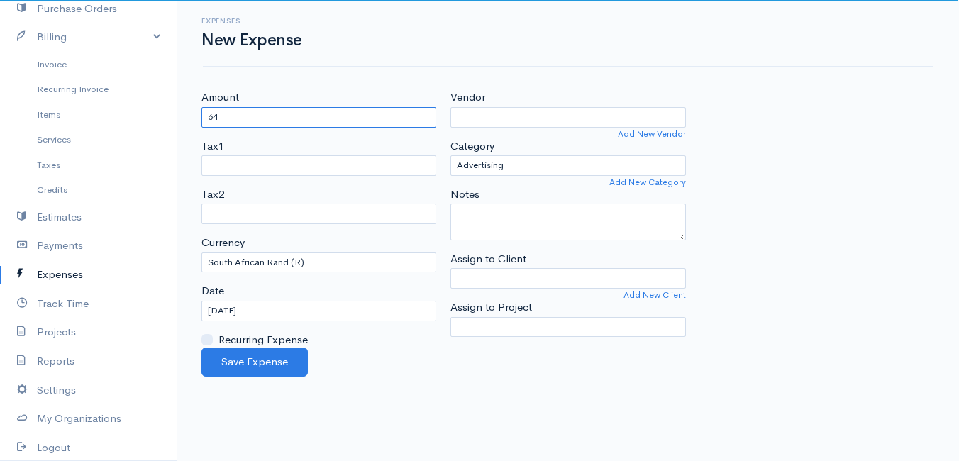
type input "64"
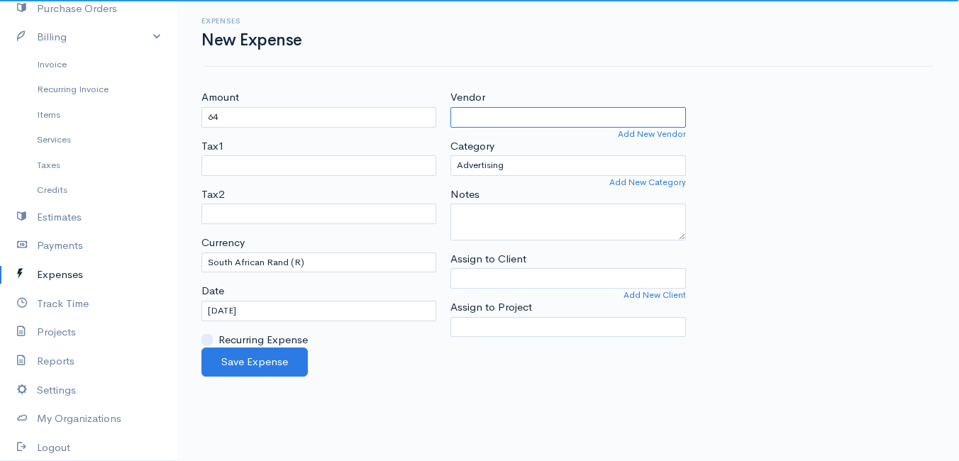
click at [485, 121] on input "Vendor" at bounding box center [568, 117] width 235 height 21
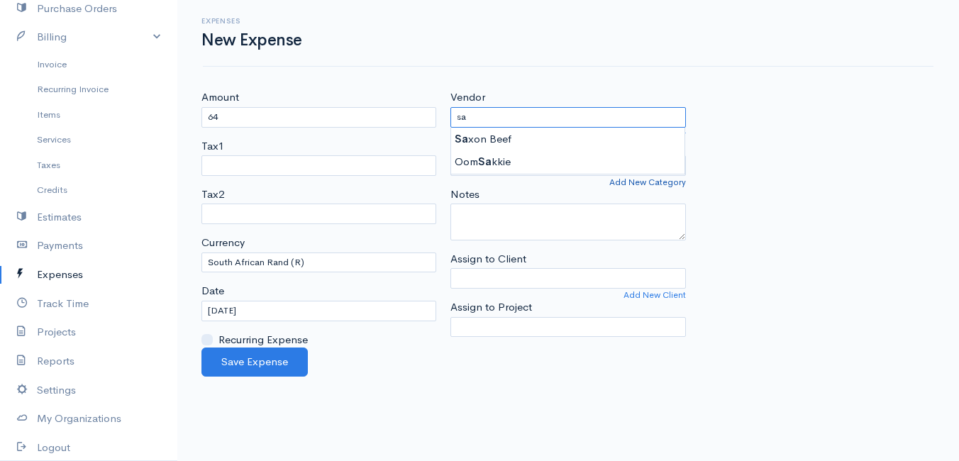
type input "sa"
click at [641, 180] on link "Add New Category" at bounding box center [648, 182] width 77 height 13
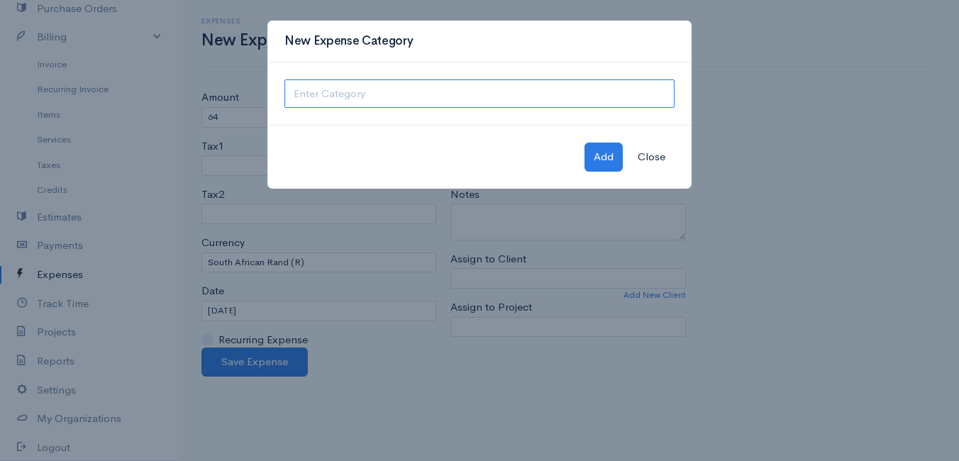
click at [363, 98] on input "text" at bounding box center [480, 93] width 390 height 29
type input "Sasol"
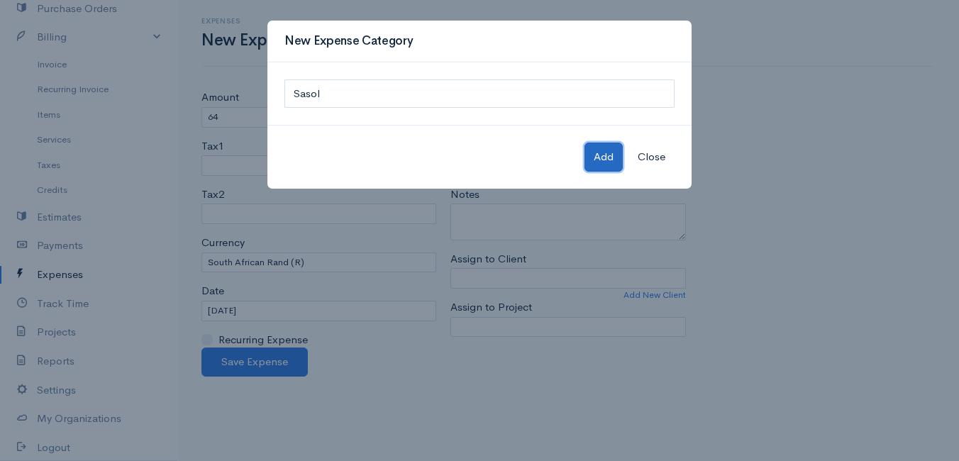
click at [595, 153] on button "Add" at bounding box center [604, 157] width 38 height 29
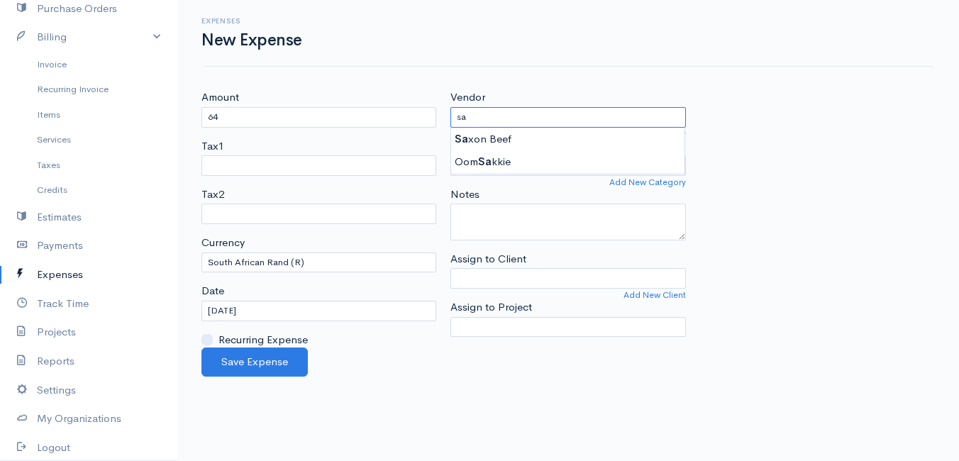
click at [541, 118] on input "sa" at bounding box center [568, 117] width 235 height 21
click at [775, 97] on div "Amount 64 Tax1 Tax2 Currency U.S. Dollars ($) Canadian Dollars ($) British Poun…" at bounding box center [568, 218] width 748 height 258
click at [526, 118] on input "sa" at bounding box center [568, 117] width 235 height 21
type input "s"
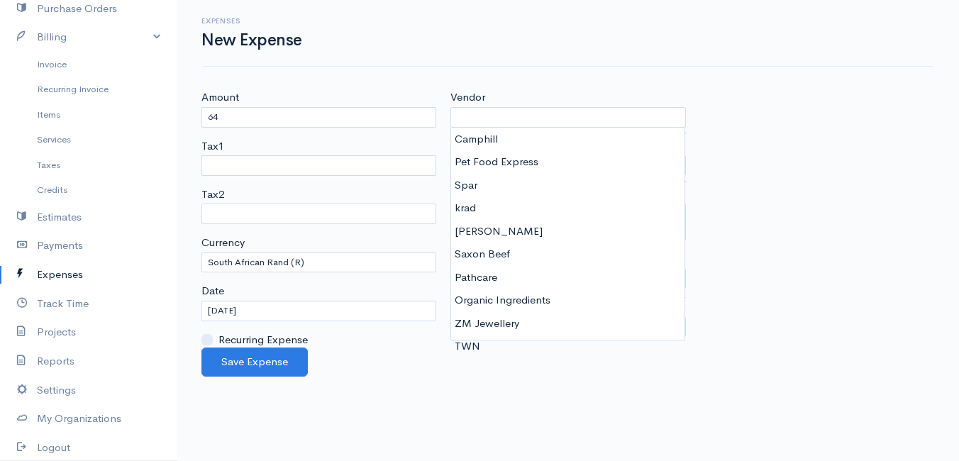
click at [783, 115] on div "Amount 64 Tax1 Tax2 Currency U.S. Dollars ($) Canadian Dollars ($) British Poun…" at bounding box center [568, 218] width 748 height 258
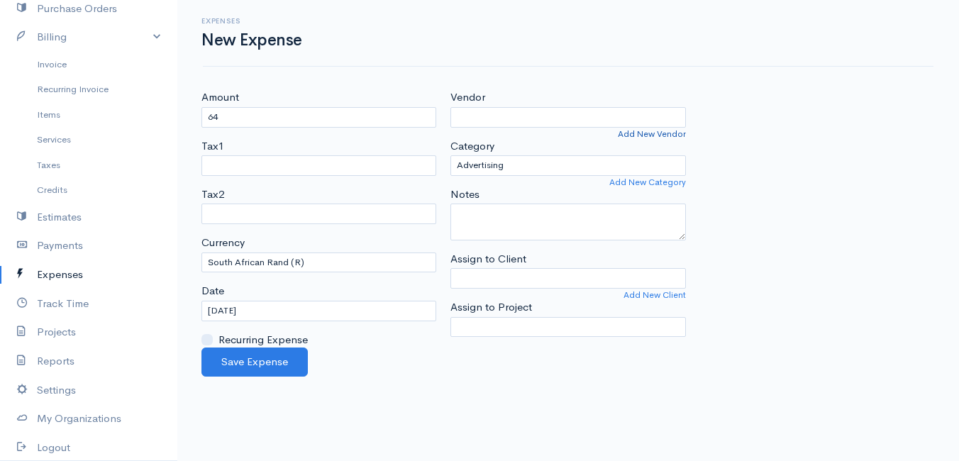
click at [646, 135] on link "Add New Vendor" at bounding box center [652, 134] width 68 height 13
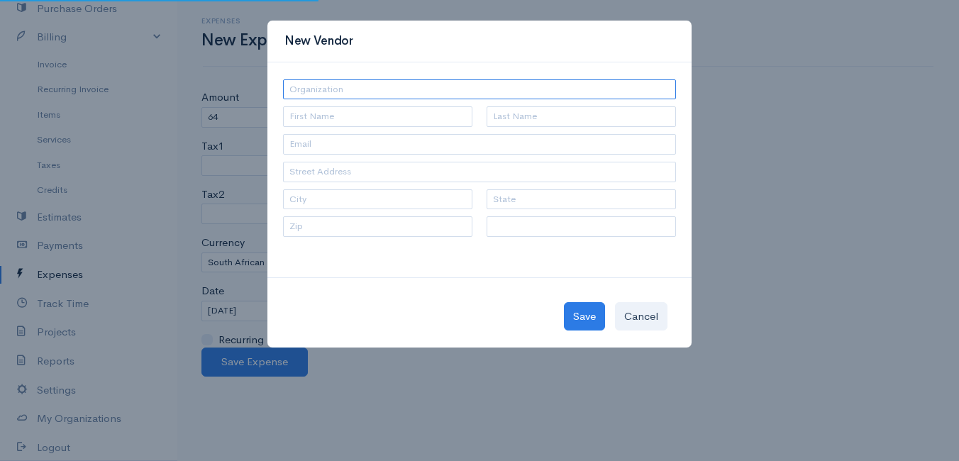
click at [361, 89] on input "text" at bounding box center [479, 89] width 393 height 21
type input "Sas"
select select "[GEOGRAPHIC_DATA]"
type input "Sasol"
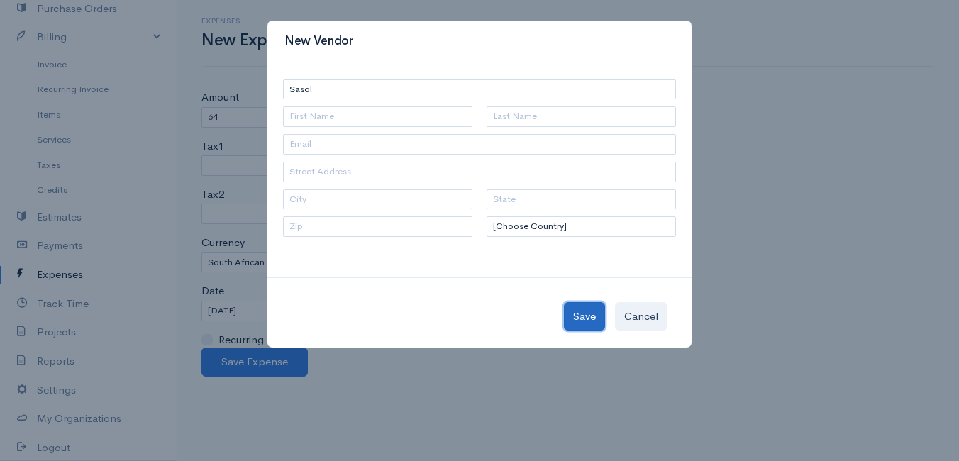
click at [583, 314] on button "Save" at bounding box center [584, 316] width 41 height 29
type input "Sasol"
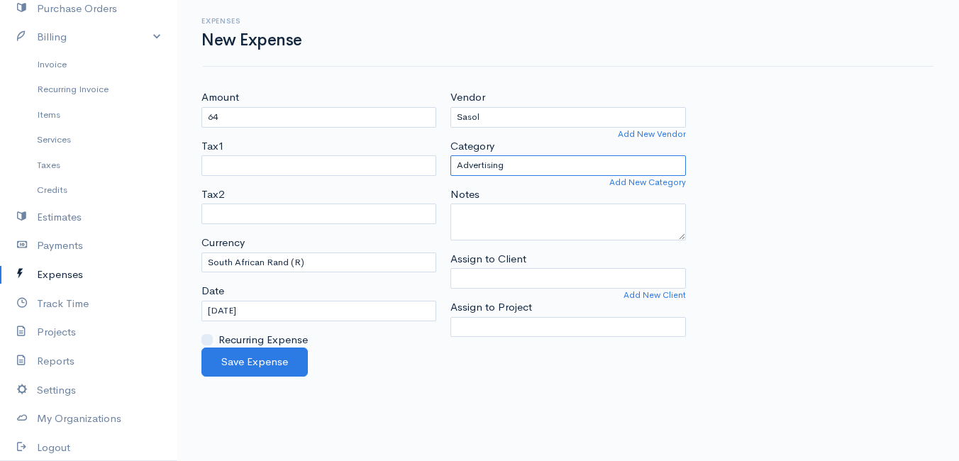
click at [568, 162] on select "Utilities Travel Supplies Sasol Rent or Lease Professional Services Personal Ot…" at bounding box center [568, 165] width 235 height 21
click at [788, 249] on div "Amount 64 Tax1 Tax2 Currency U.S. Dollars ($) Canadian Dollars ($) British Poun…" at bounding box center [568, 218] width 748 height 258
click at [534, 165] on select "Utilities Travel Supplies Sasol Rent or Lease Professional Services Personal Ot…" at bounding box center [568, 165] width 235 height 21
click at [820, 196] on div "Amount 64 Tax1 Tax2 Currency U.S. Dollars ($) Canadian Dollars ($) British Poun…" at bounding box center [568, 218] width 748 height 258
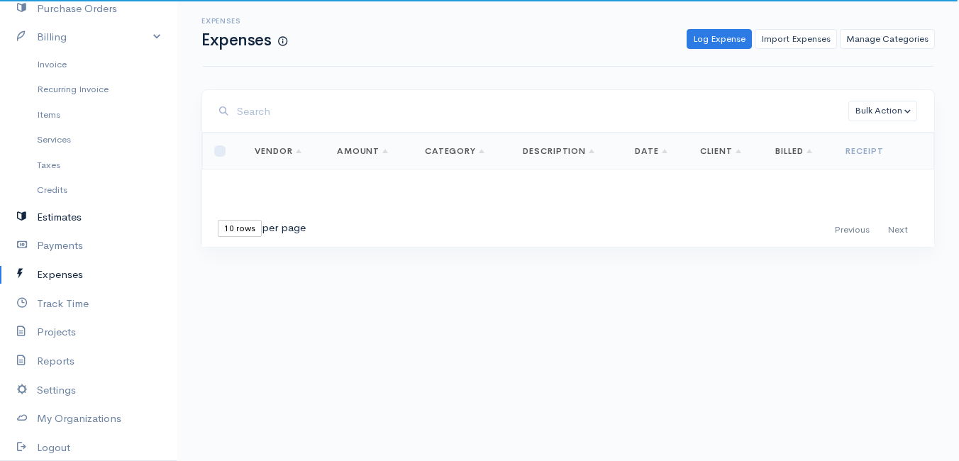
click at [42, 215] on link "Estimates" at bounding box center [88, 217] width 177 height 29
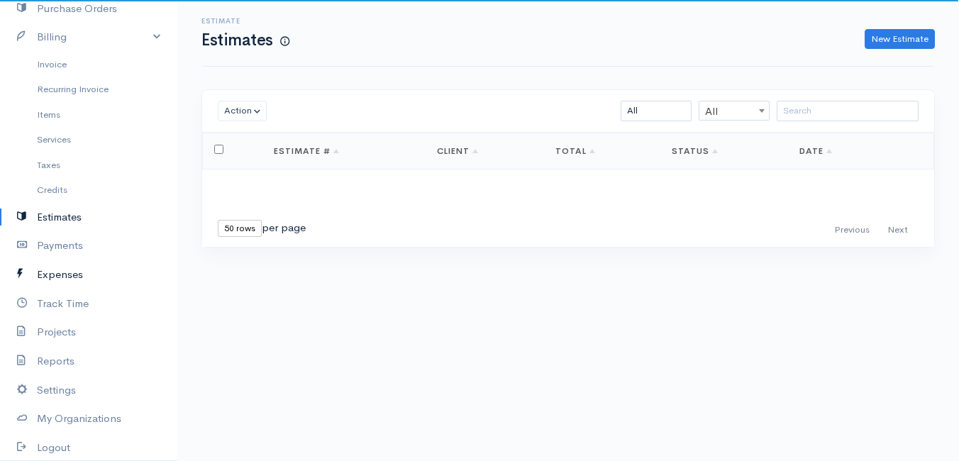
click at [60, 270] on link "Expenses" at bounding box center [88, 274] width 177 height 29
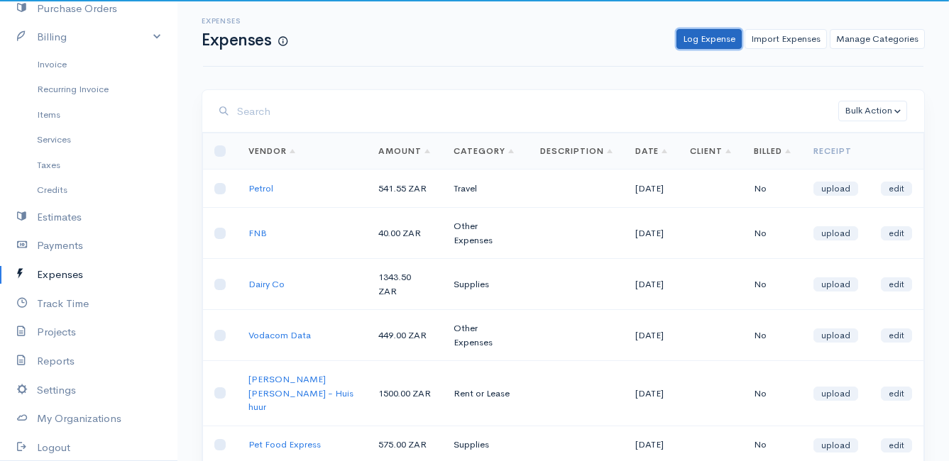
click at [696, 40] on link "Log Expense" at bounding box center [708, 39] width 65 height 21
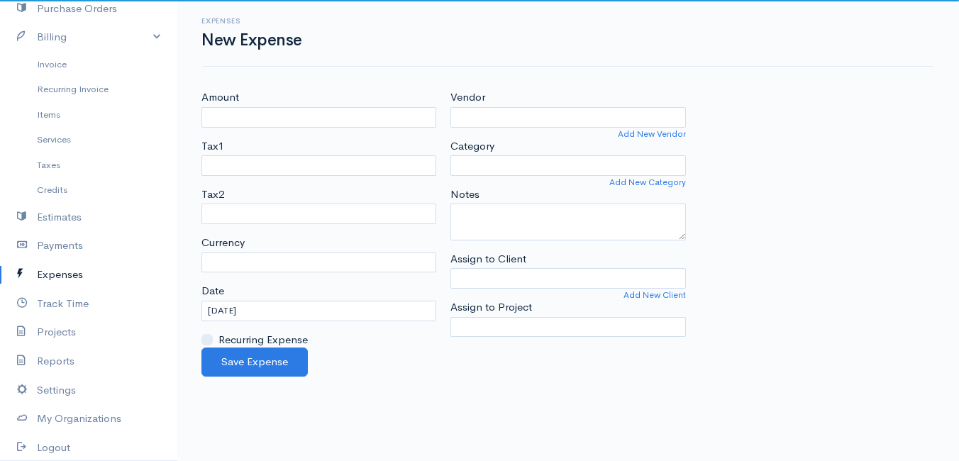
select select "ZAR"
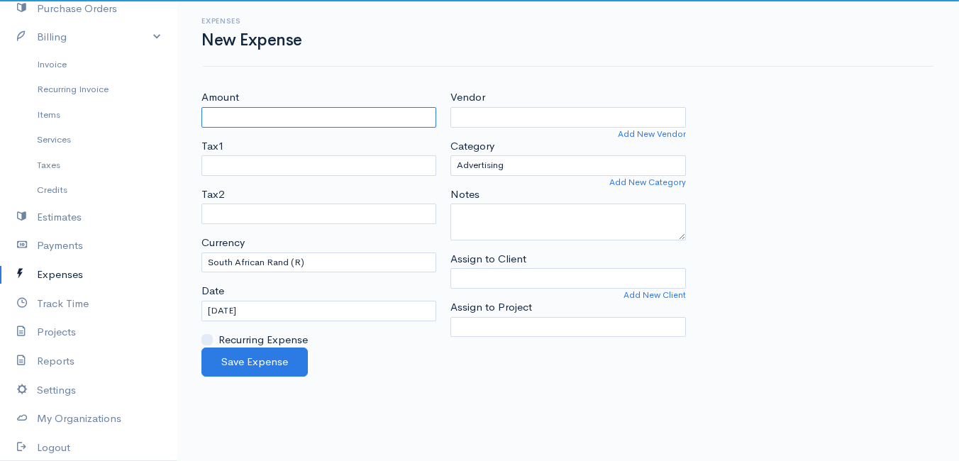
click at [282, 117] on input "Amount" at bounding box center [319, 117] width 235 height 21
type input "64"
click at [447, 33] on div "Expenses New Expense" at bounding box center [568, 33] width 748 height 32
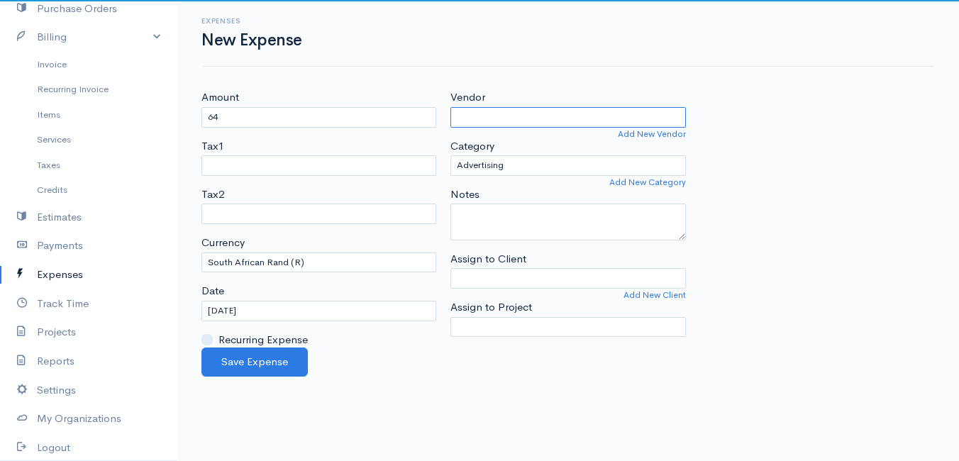
click at [495, 119] on input "Vendor" at bounding box center [568, 117] width 235 height 21
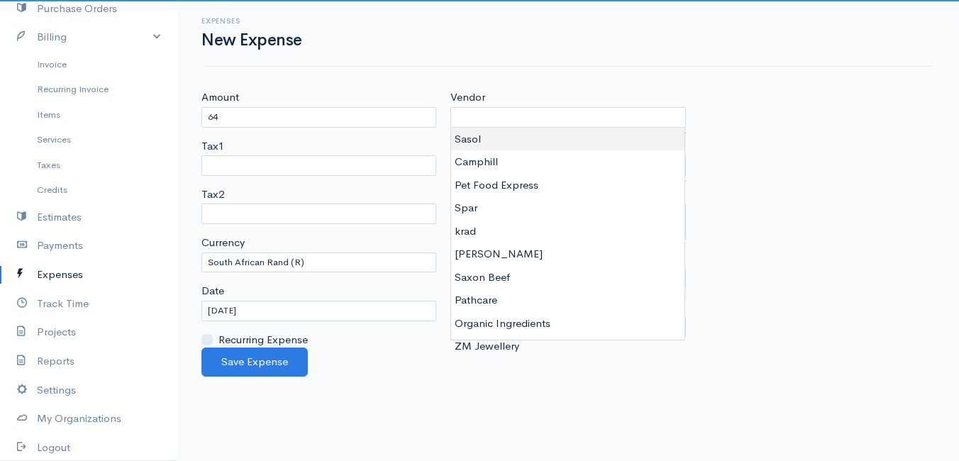
type input "Sasol"
click at [489, 139] on body "Mamma Chicken Upgrade Dashboard People Clients Vendors Staff Users Purchase Ord…" at bounding box center [479, 230] width 959 height 461
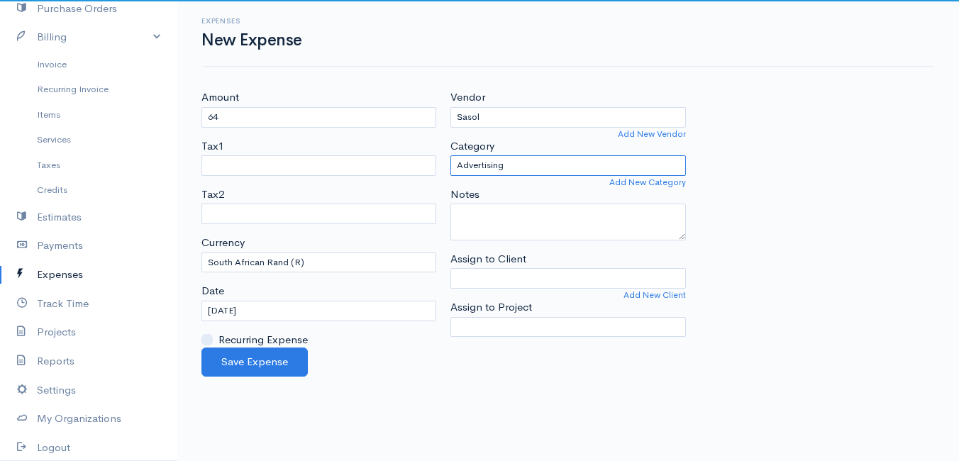
click at [529, 170] on select "Advertising Car & Truck Expenses Contractors Education Education and Training E…" at bounding box center [568, 165] width 235 height 21
select select "Travel"
click at [451, 155] on select "Advertising Car & Truck Expenses Contractors Education Education and Training E…" at bounding box center [568, 165] width 235 height 21
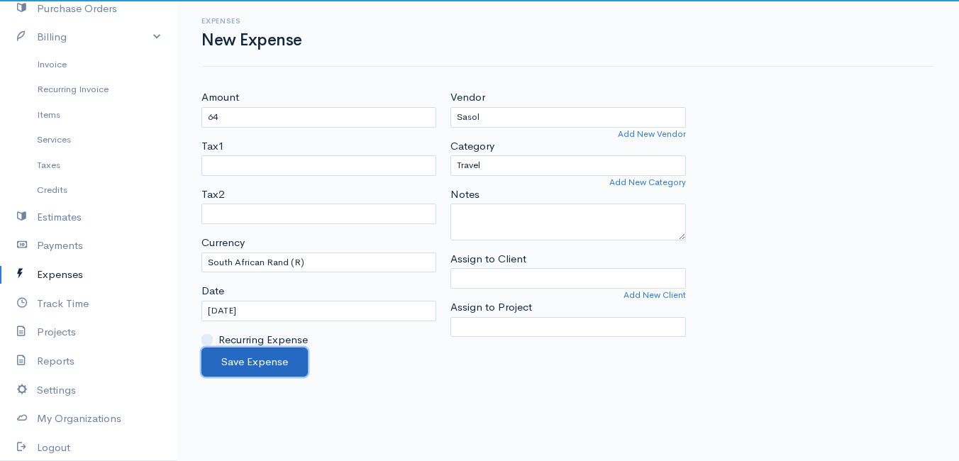
click at [263, 358] on button "Save Expense" at bounding box center [255, 362] width 106 height 29
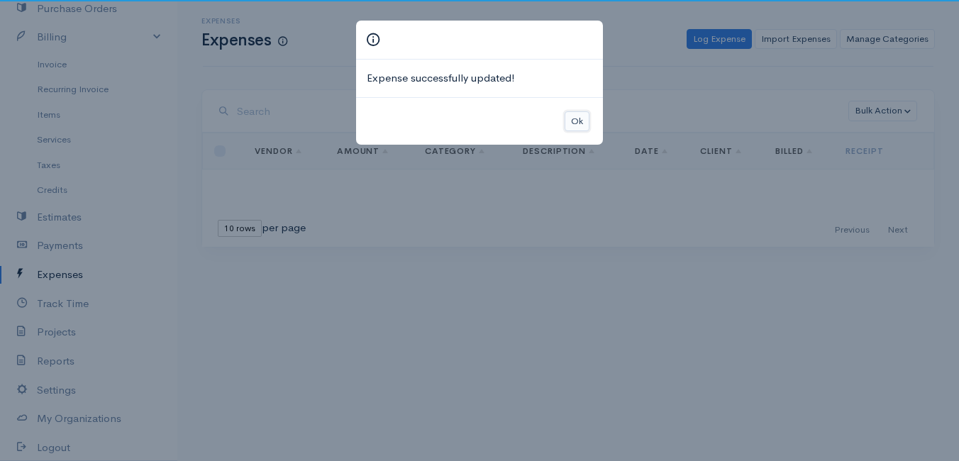
click at [572, 123] on button "Ok" at bounding box center [577, 121] width 25 height 21
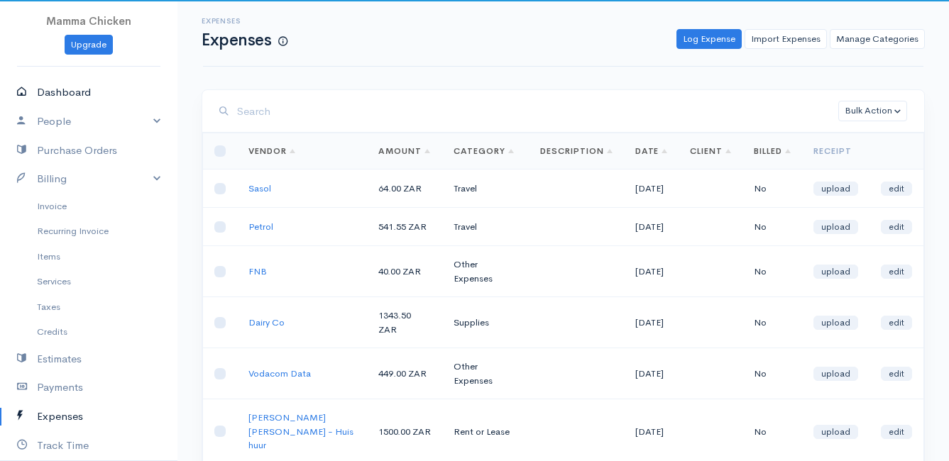
click at [61, 91] on link "Dashboard" at bounding box center [88, 92] width 177 height 29
select select "thistoyear"
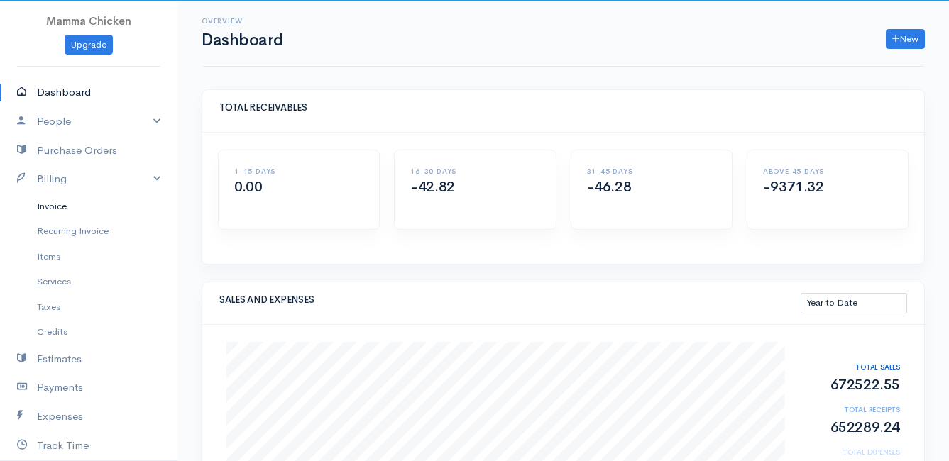
click at [57, 206] on link "Invoice" at bounding box center [88, 207] width 177 height 26
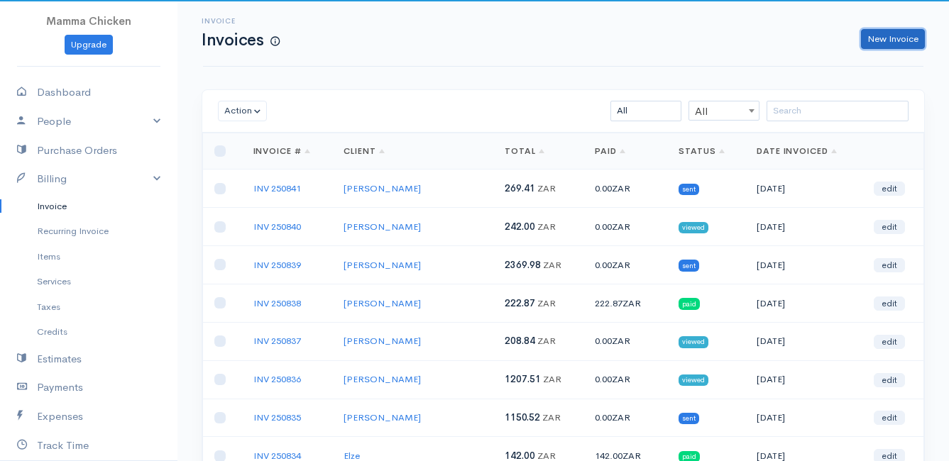
click at [884, 38] on link "New Invoice" at bounding box center [893, 39] width 64 height 21
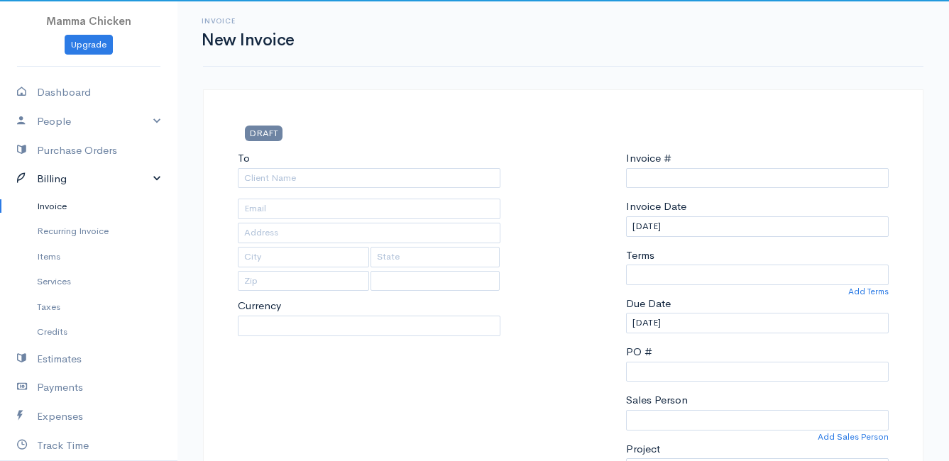
select select "[GEOGRAPHIC_DATA]"
select select "ZAR"
type input "INV 250842"
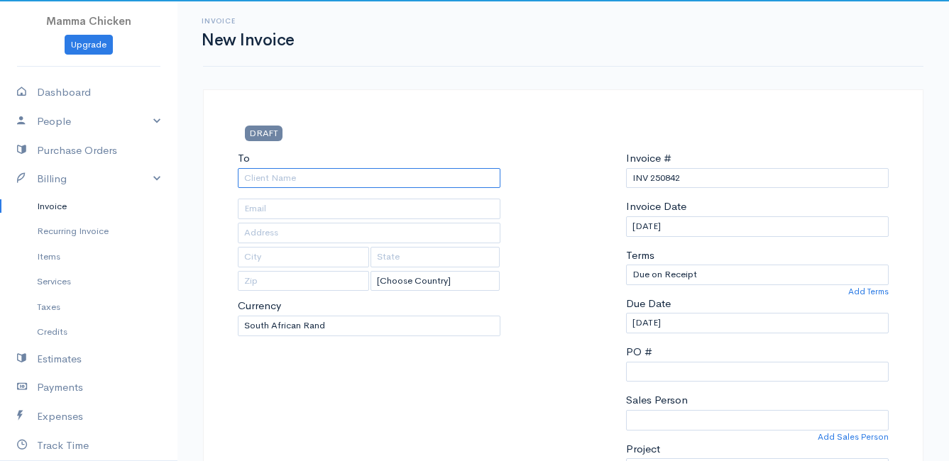
click at [261, 180] on input "To" at bounding box center [369, 178] width 263 height 21
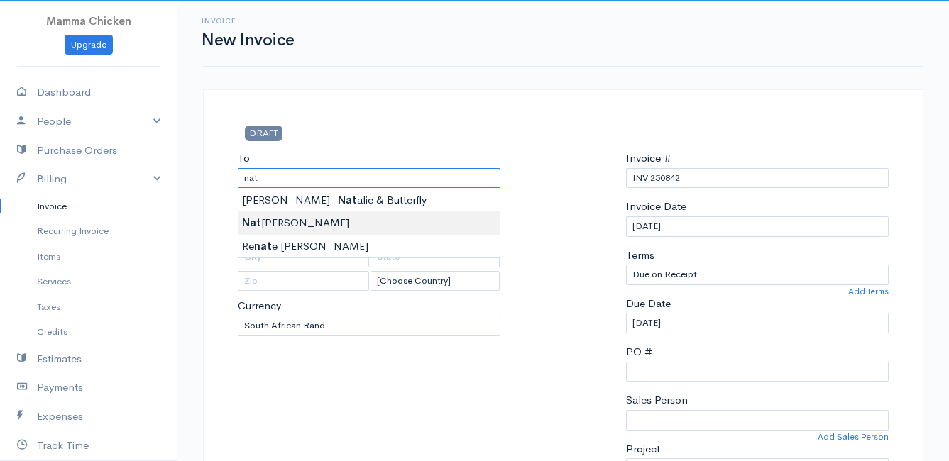
type input "Natalie van Wulven"
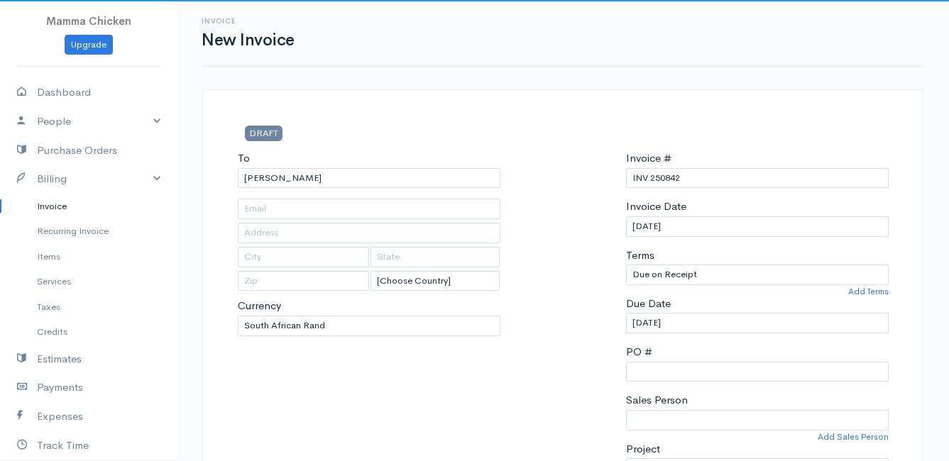
type input "ERF 2227 Porter Drive ( No: 60 )"
type input "Bettys Bay"
type input "7195"
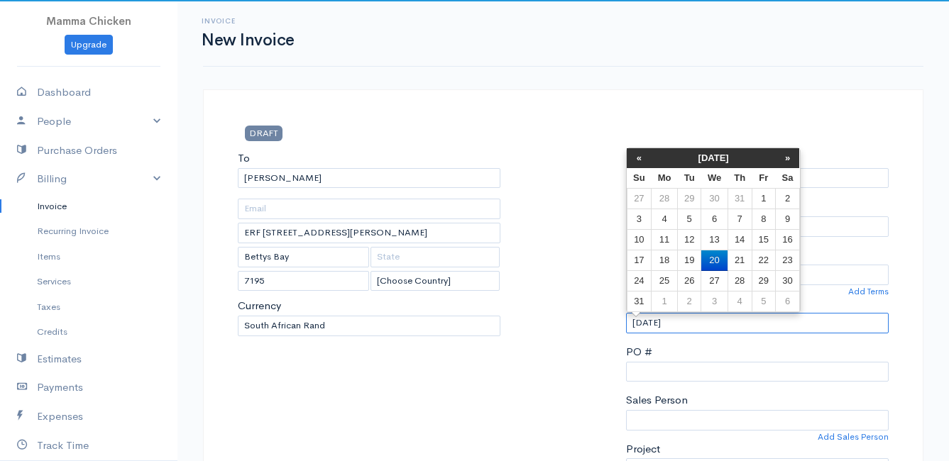
click at [720, 317] on input "20/08/2025" at bounding box center [757, 323] width 263 height 21
click at [743, 262] on td "21" at bounding box center [739, 260] width 24 height 21
type input "21/08/2025"
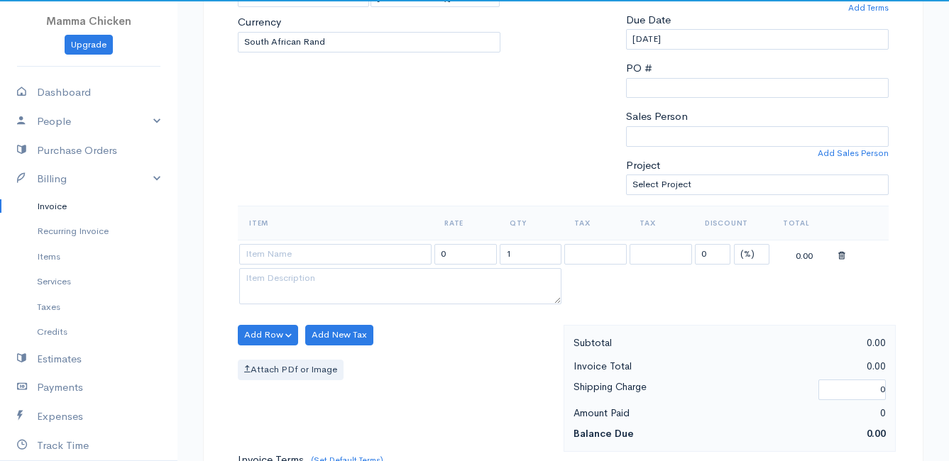
scroll to position [355, 0]
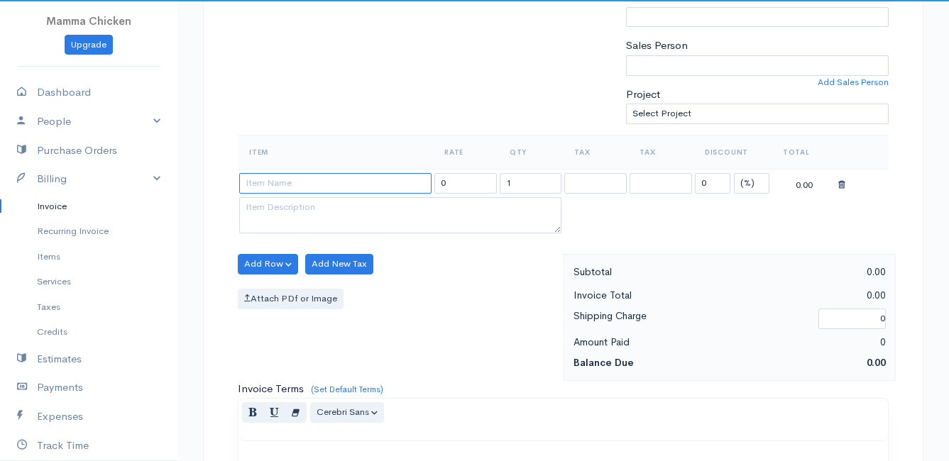
click at [343, 184] on input at bounding box center [335, 183] width 192 height 21
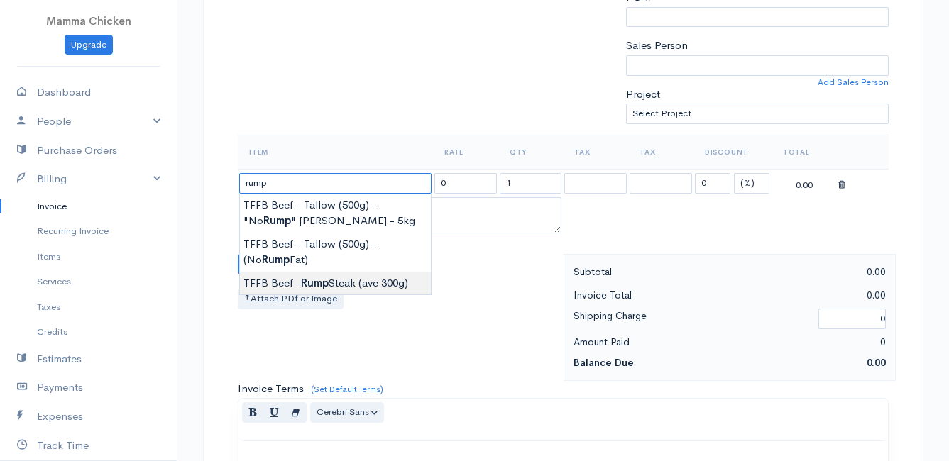
type input "TFFB Beef - Rump Steak (ave 300g)"
type input "258.75"
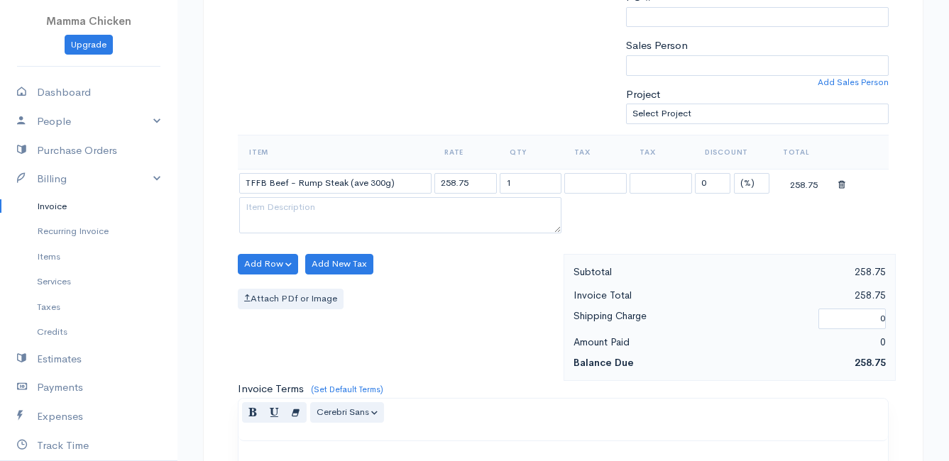
click at [314, 287] on body "Mamma Chicken Upgrade Dashboard People Clients Vendors Staff Users Purchase Ord…" at bounding box center [474, 258] width 949 height 1227
click at [525, 187] on input "1" at bounding box center [531, 183] width 62 height 21
type input "0.48"
click at [250, 265] on button "Add Row" at bounding box center [268, 264] width 60 height 21
click at [264, 290] on link "Add Item Row" at bounding box center [294, 293] width 112 height 25
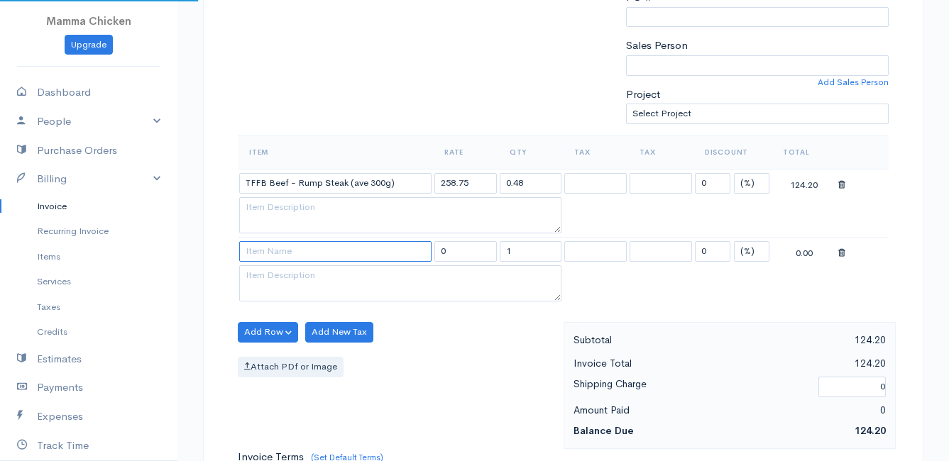
click at [275, 253] on input at bounding box center [335, 251] width 192 height 21
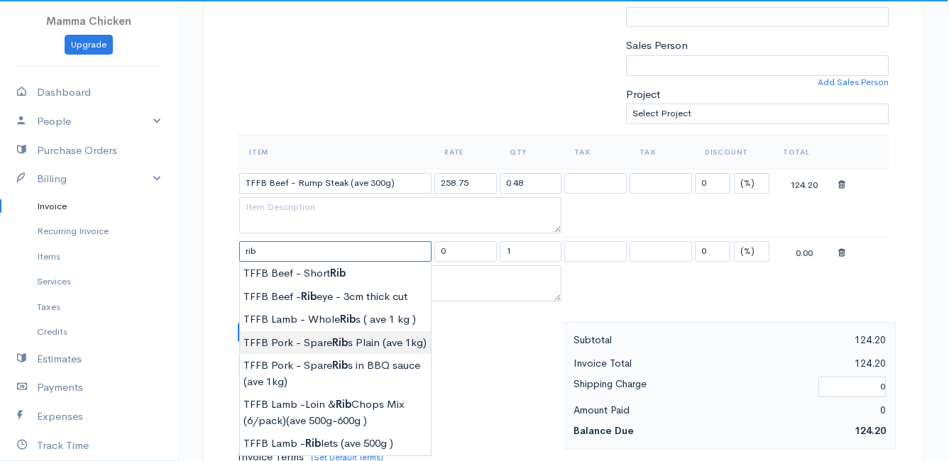
scroll to position [426, 0]
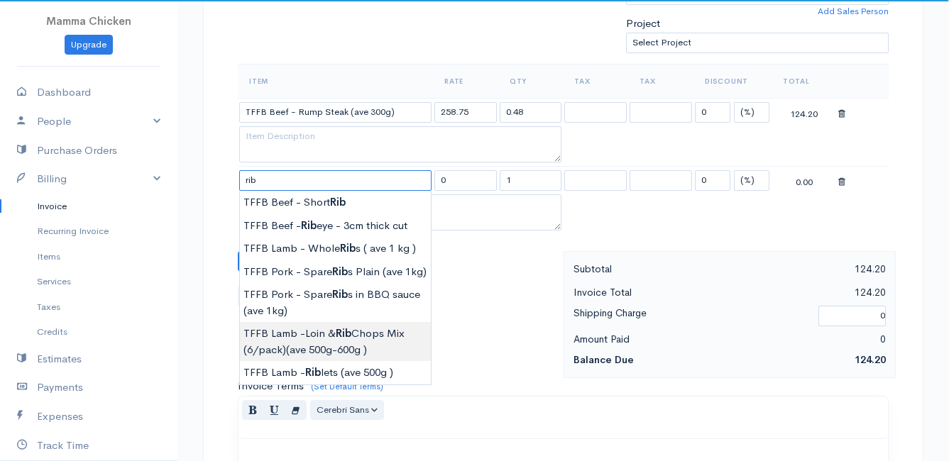
type input "TFFB Lamb -Loin & Rib Chops Mix (6/pack)(ave 500g-600g )"
type input "276.00"
click at [370, 339] on body "Mamma Chicken Upgrade Dashboard People Clients Vendors Staff Users Purchase Ord…" at bounding box center [474, 221] width 949 height 1295
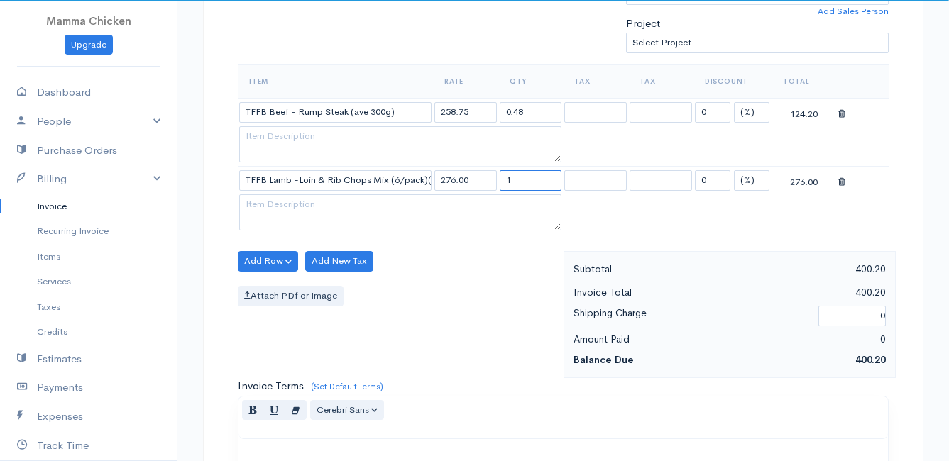
click at [554, 180] on input "1" at bounding box center [531, 180] width 62 height 21
type input "0.55"
click at [483, 307] on div "Add Row Add Item Row Add Time Row Add New Tax Attach PDf or Image" at bounding box center [397, 314] width 333 height 127
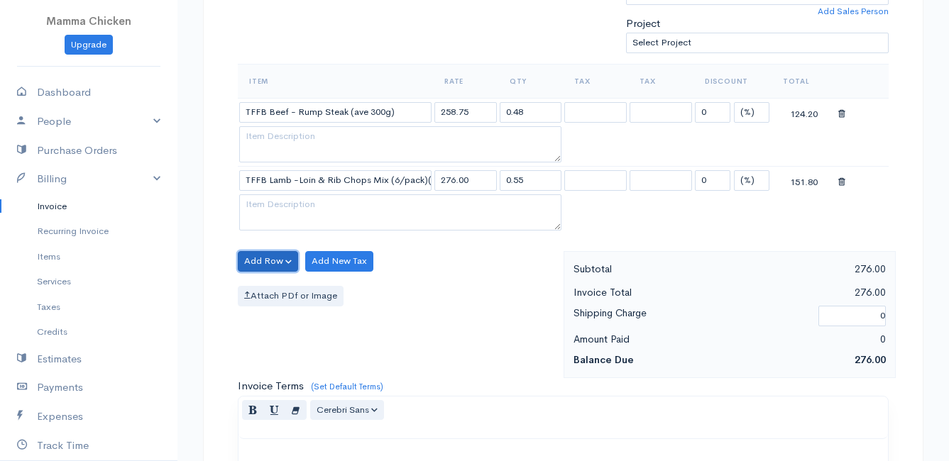
click at [266, 261] on button "Add Row" at bounding box center [268, 261] width 60 height 21
click at [269, 287] on link "Add Item Row" at bounding box center [294, 290] width 112 height 25
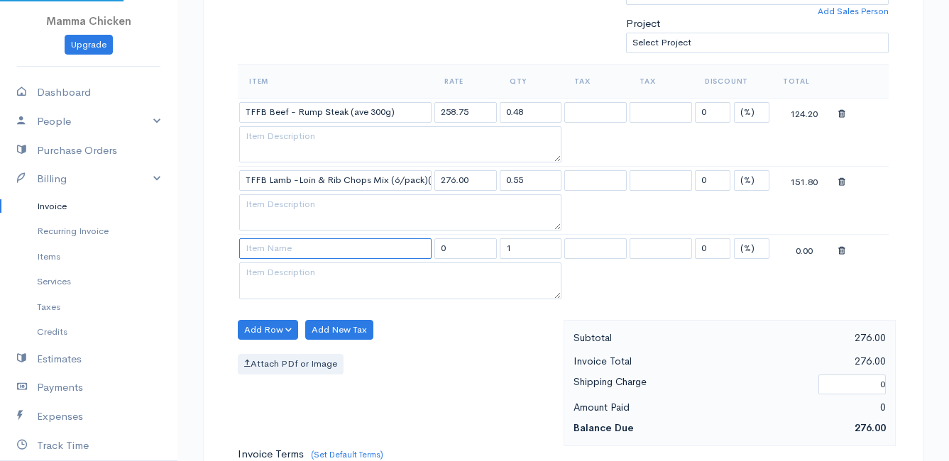
click at [275, 247] on input at bounding box center [335, 248] width 192 height 21
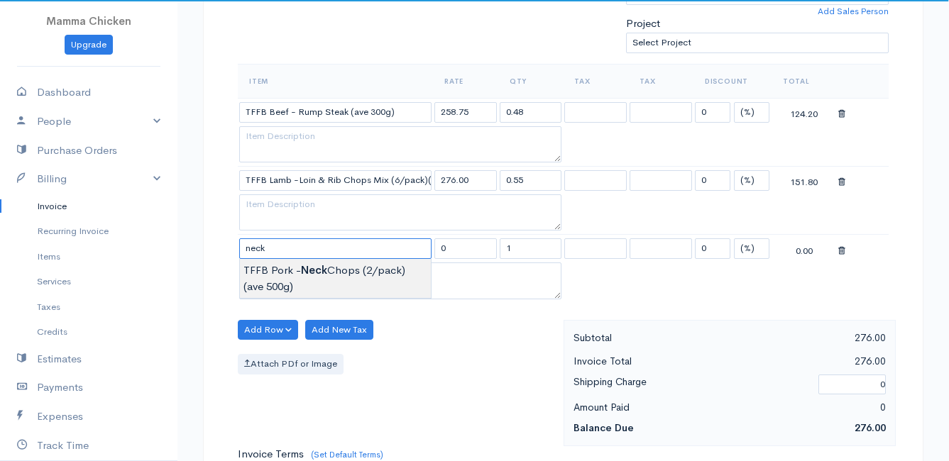
type input "TFFB Pork - Neck Chops (2/pack) (ave 500g)"
type input "132.25"
click at [285, 275] on body "Mamma Chicken Upgrade Dashboard People Clients Vendors Staff Users Purchase Ord…" at bounding box center [474, 255] width 949 height 1363
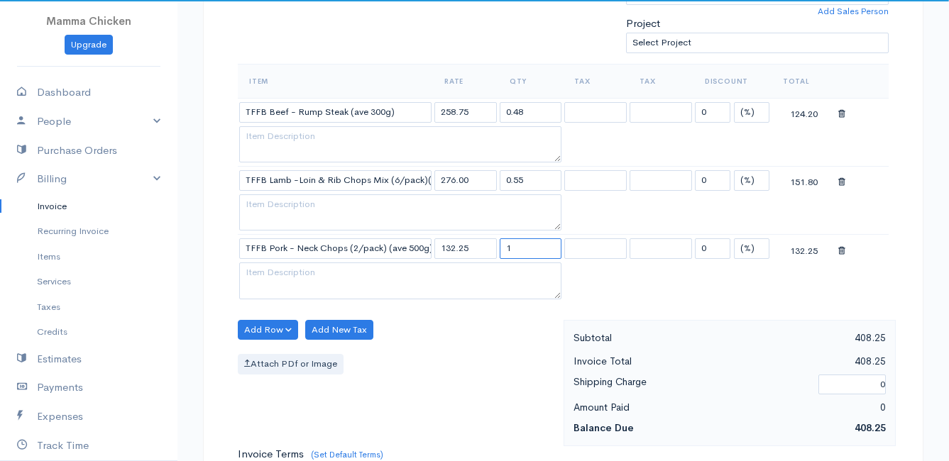
click at [542, 245] on input "1" at bounding box center [531, 248] width 62 height 21
type input "0.41"
click at [626, 295] on table "Item Rate Qty Tax Tax Discount Total TFFB Beef - Rump Steak (ave 300g) 258.75 0…" at bounding box center [563, 183] width 651 height 239
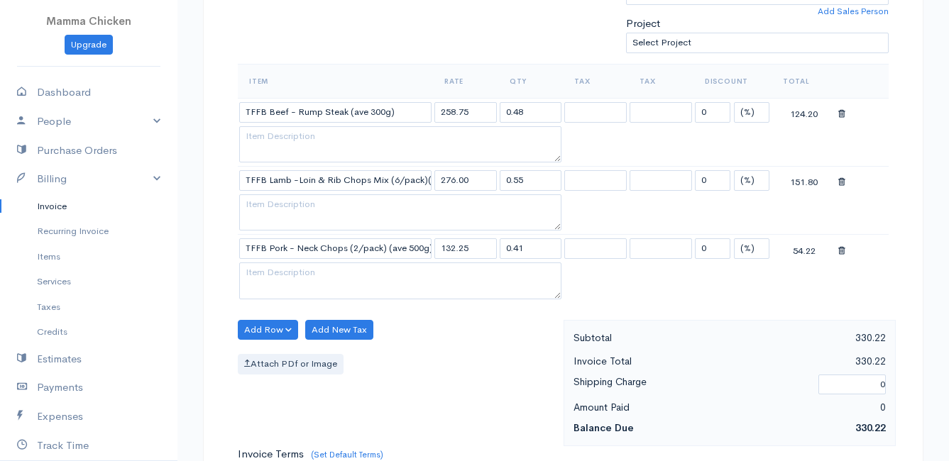
click at [676, 284] on table "Item Rate Qty Tax Tax Discount Total TFFB Beef - Rump Steak (ave 300g) 258.75 0…" at bounding box center [563, 183] width 651 height 239
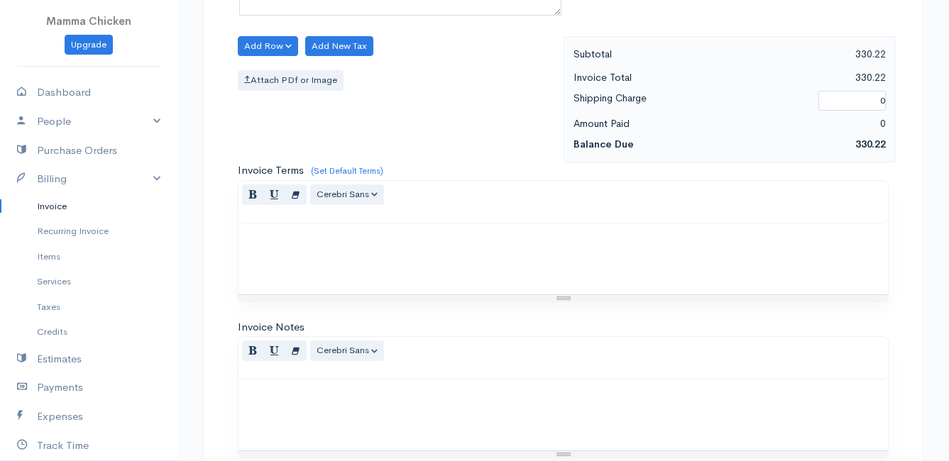
scroll to position [902, 0]
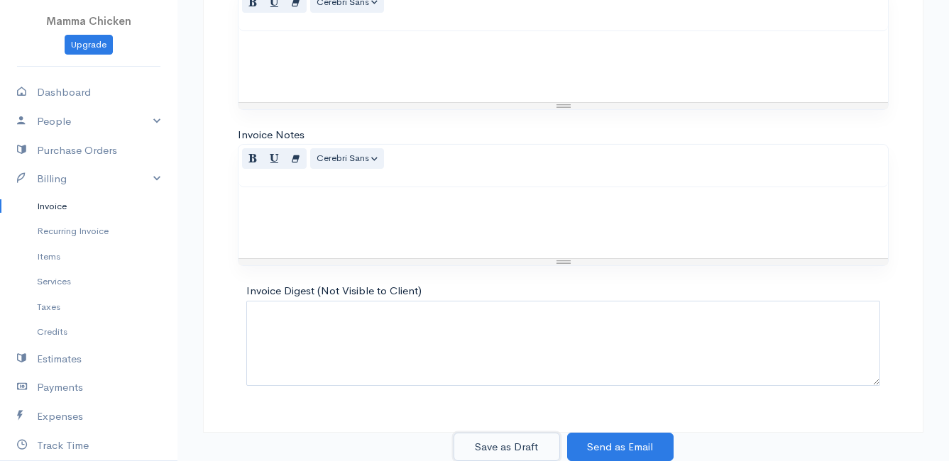
click at [524, 444] on button "Save as Draft" at bounding box center [506, 447] width 106 height 29
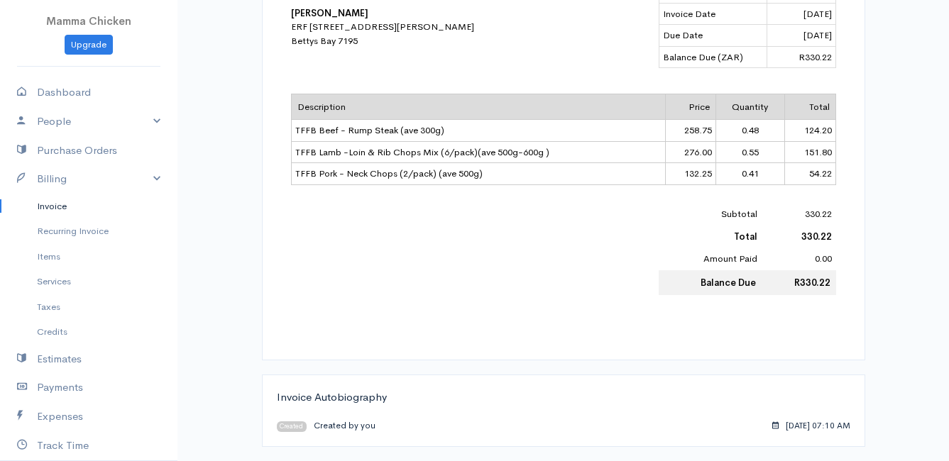
scroll to position [39, 0]
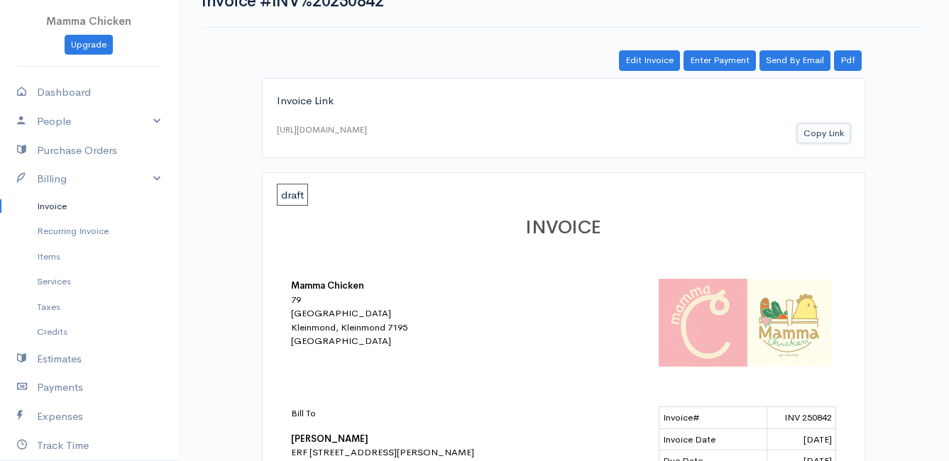
click at [815, 130] on button "Copy Link" at bounding box center [823, 133] width 53 height 21
click at [43, 204] on link "Invoice" at bounding box center [88, 207] width 177 height 26
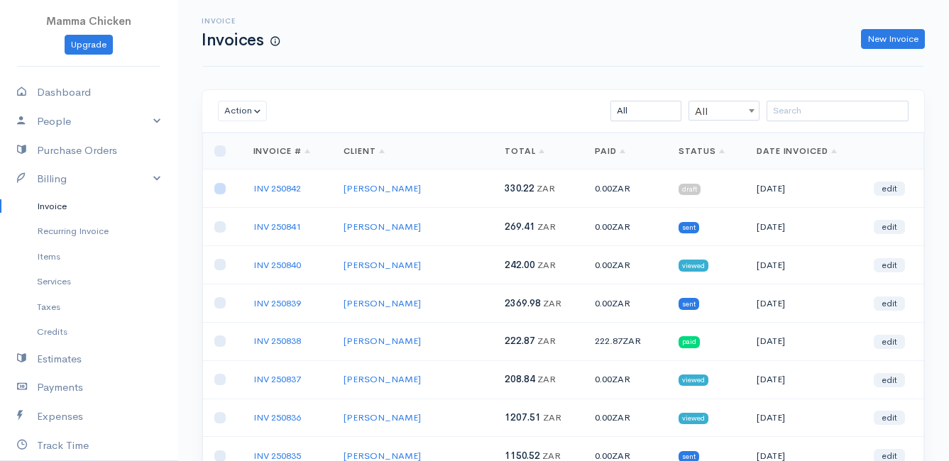
click at [222, 190] on input "checkbox" at bounding box center [219, 188] width 11 height 11
checkbox input "true"
click at [233, 111] on button "Action" at bounding box center [242, 111] width 49 height 21
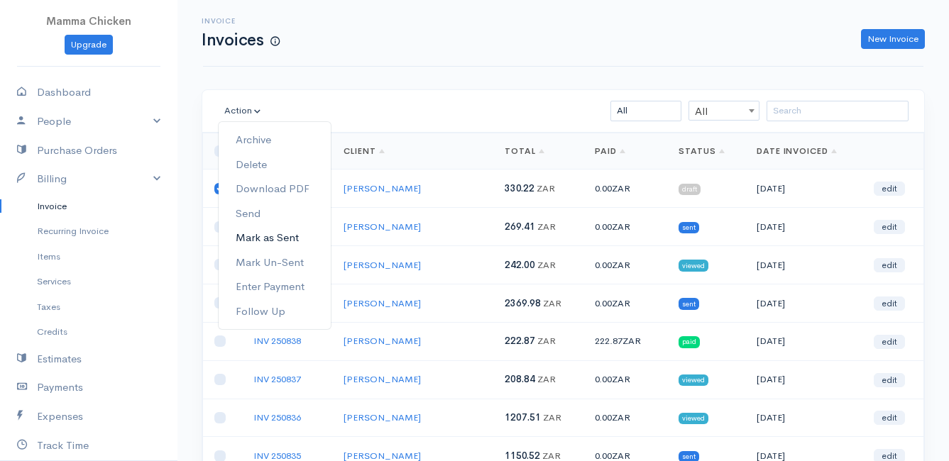
click at [288, 239] on link "Mark as Sent" at bounding box center [275, 238] width 112 height 25
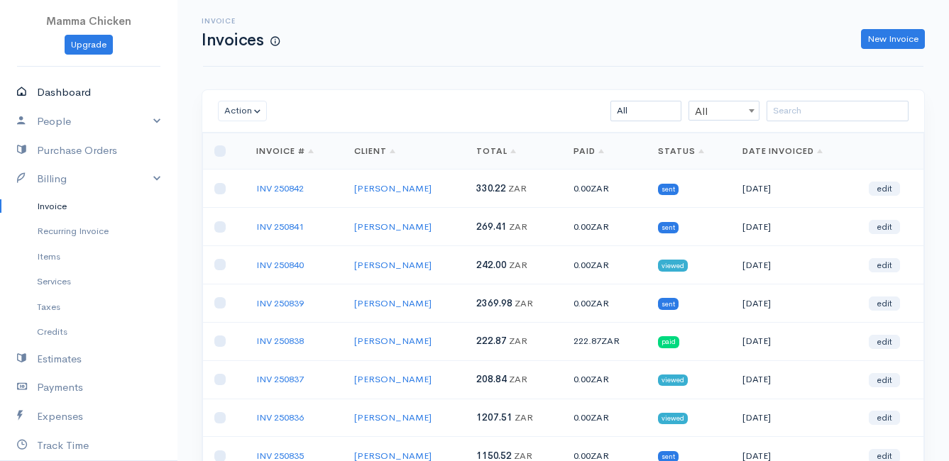
click at [89, 89] on link "Dashboard" at bounding box center [88, 92] width 177 height 29
select select "thistoyear"
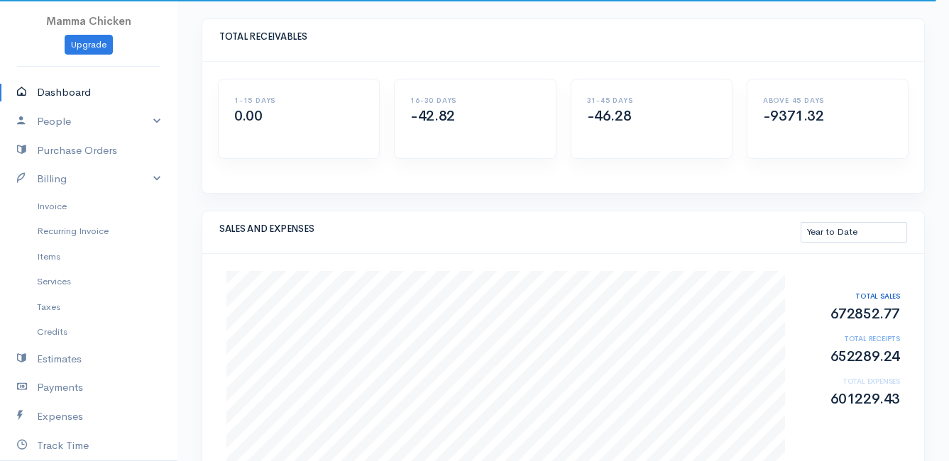
scroll to position [142, 0]
